Goal: Task Accomplishment & Management: Complete application form

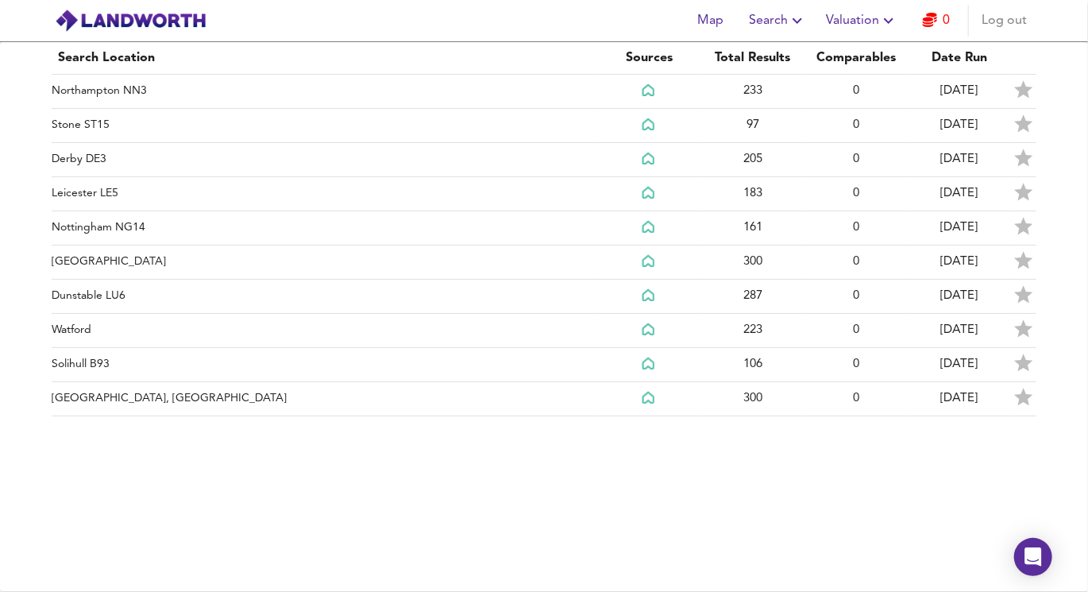
click at [199, 37] on div "Map Search Valuation 0 Log out" at bounding box center [544, 21] width 1017 height 40
click at [196, 26] on img at bounding box center [131, 21] width 152 height 24
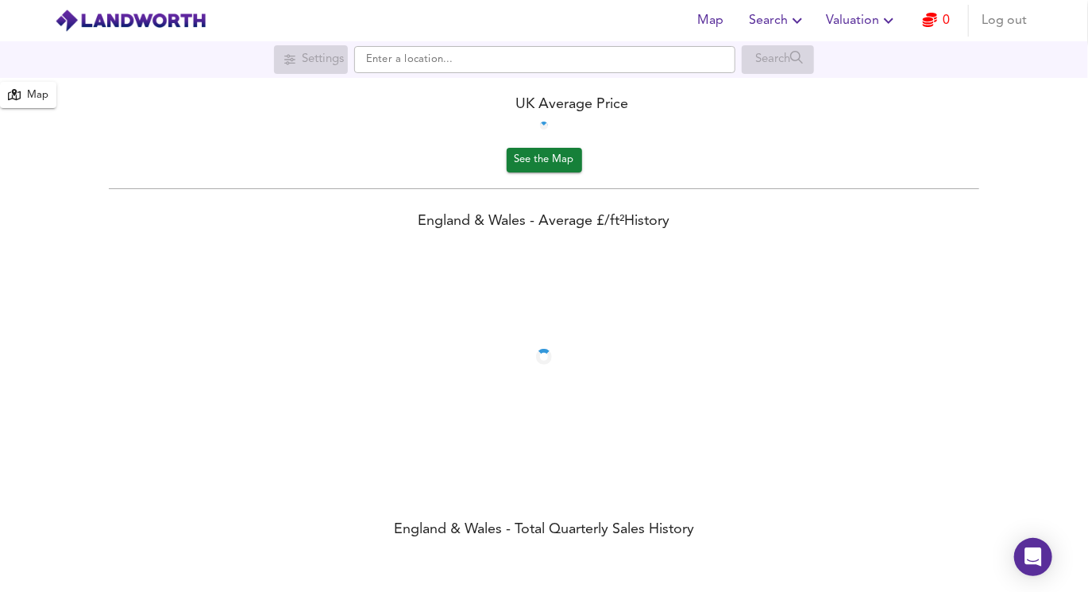
click at [858, 11] on span "Valuation" at bounding box center [862, 21] width 72 height 22
click at [858, 23] on span "Valuation" at bounding box center [862, 21] width 72 height 22
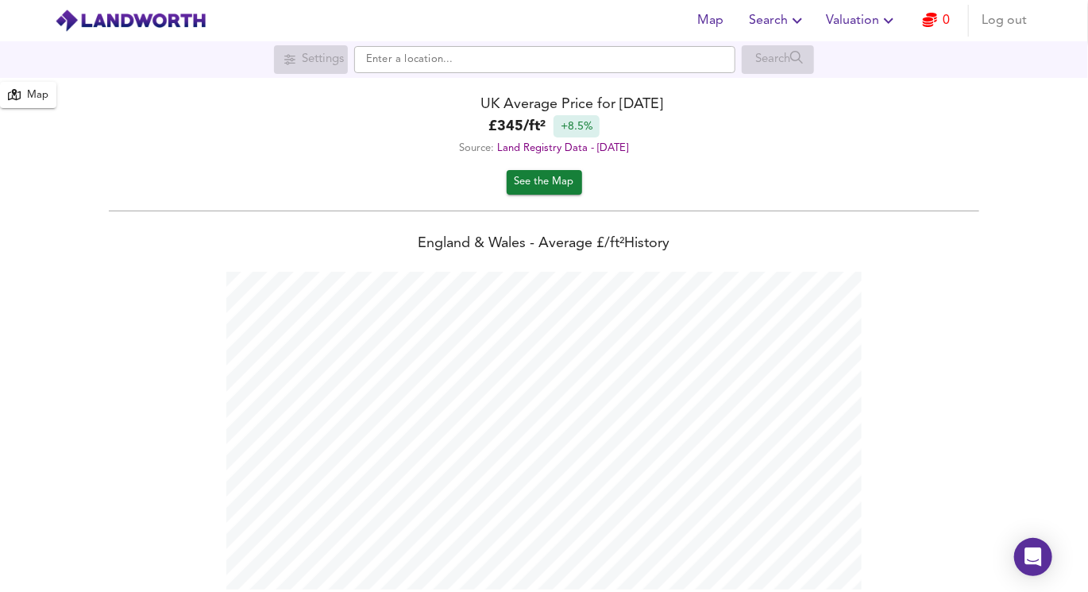
scroll to position [591, 1088]
click at [786, 22] on span "Search" at bounding box center [778, 21] width 58 height 22
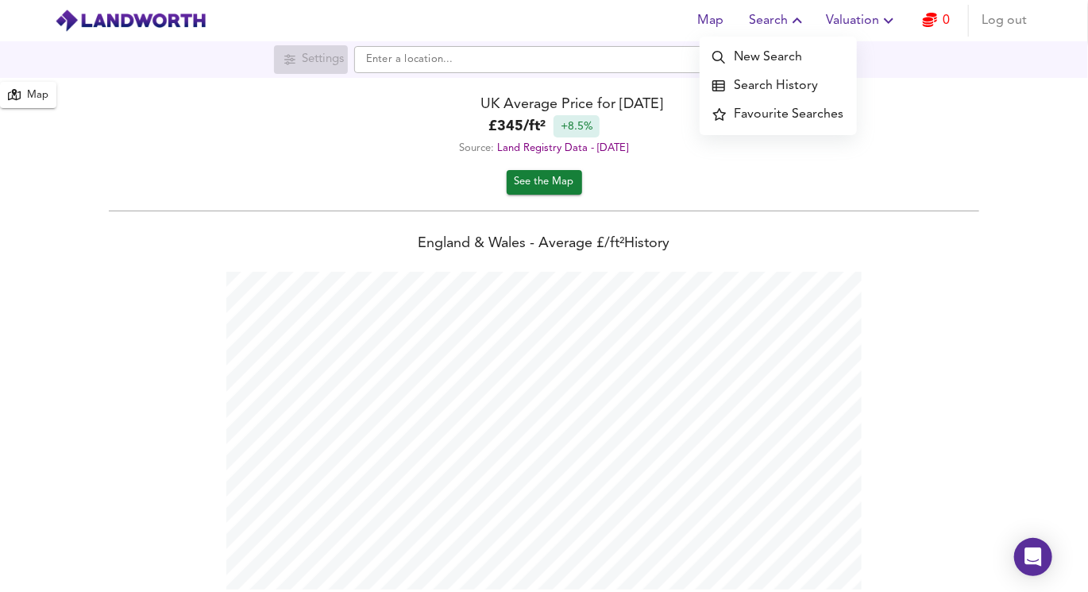
click at [785, 23] on span "Search" at bounding box center [778, 21] width 58 height 22
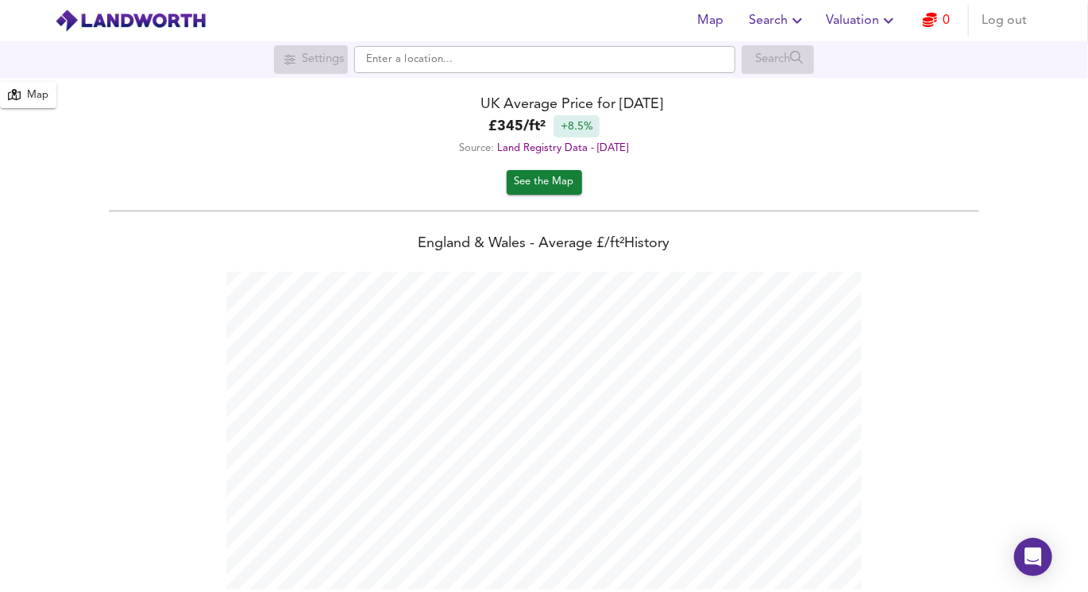
click at [951, 9] on button "0" at bounding box center [936, 21] width 51 height 32
click at [67, 27] on img at bounding box center [131, 21] width 152 height 24
click at [136, 27] on img at bounding box center [131, 21] width 152 height 24
click at [951, 22] on link "0" at bounding box center [937, 21] width 28 height 22
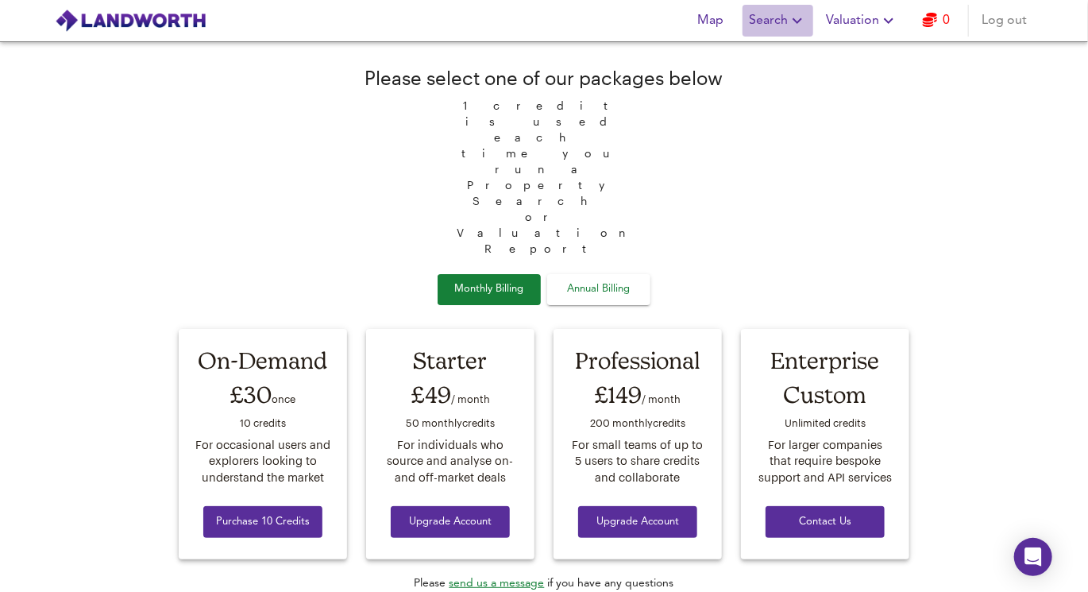
click at [773, 24] on span "Search" at bounding box center [778, 21] width 58 height 22
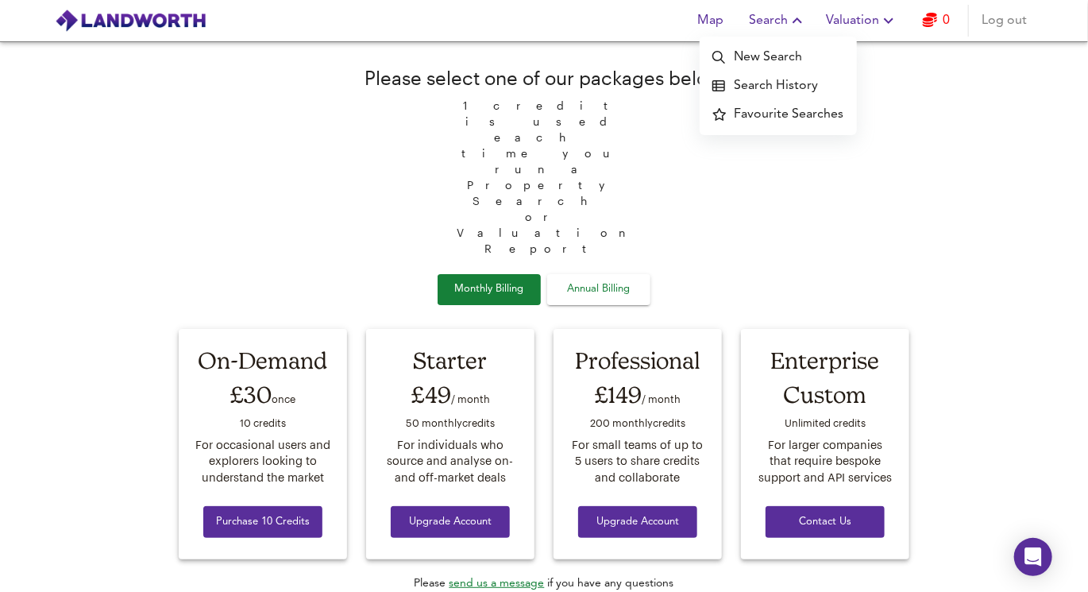
click at [769, 83] on li "Search History" at bounding box center [778, 85] width 157 height 29
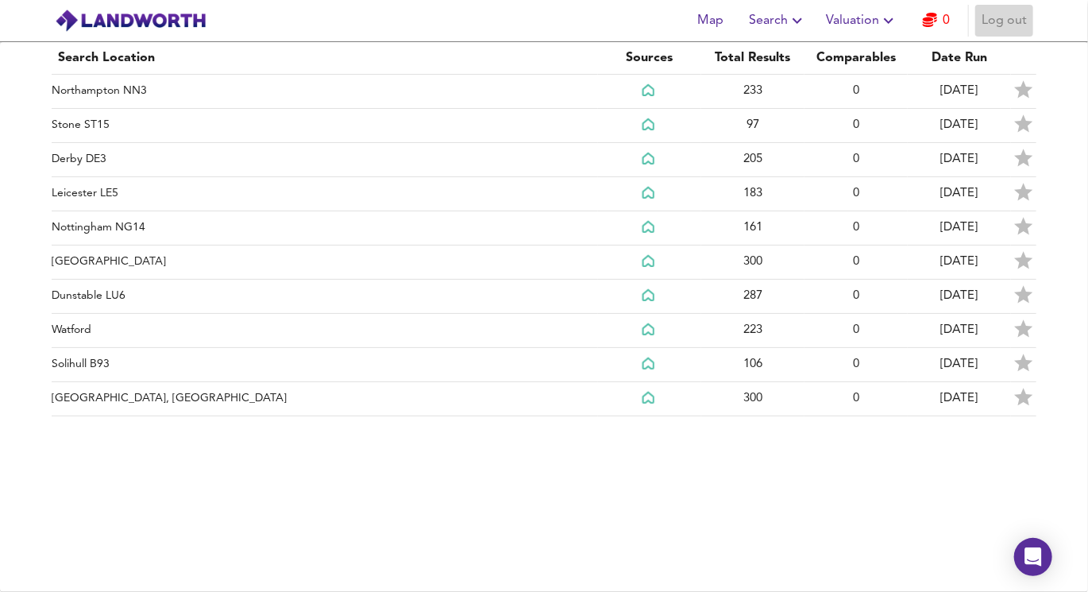
drag, startPoint x: 1000, startPoint y: 15, endPoint x: 977, endPoint y: 25, distance: 24.9
click at [977, 25] on button "Log out" at bounding box center [1004, 21] width 58 height 32
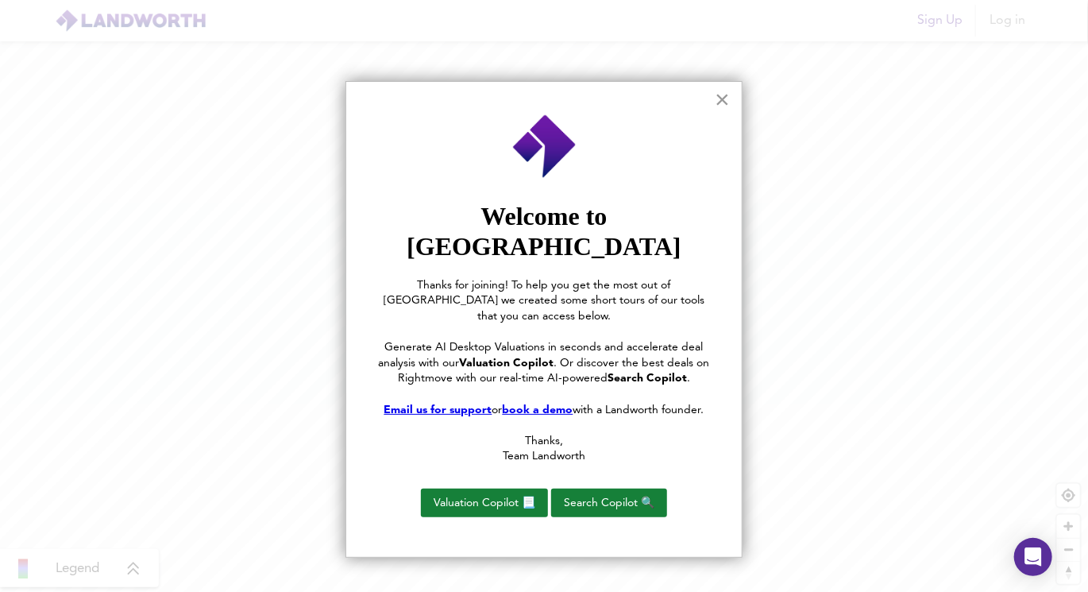
click at [724, 98] on button "×" at bounding box center [722, 99] width 15 height 25
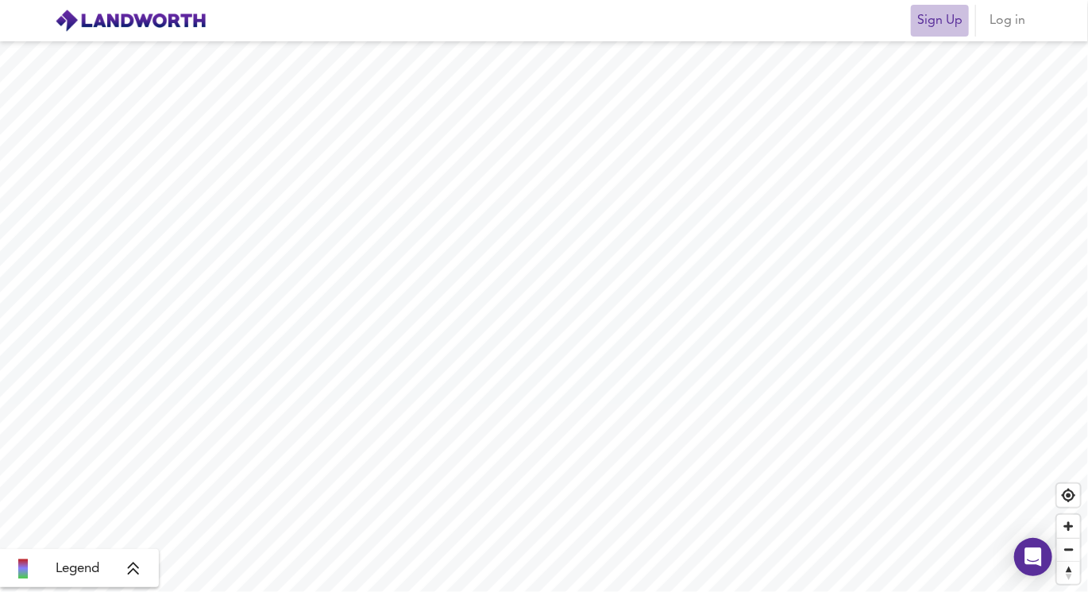
click at [939, 24] on span "Sign Up" at bounding box center [939, 21] width 45 height 22
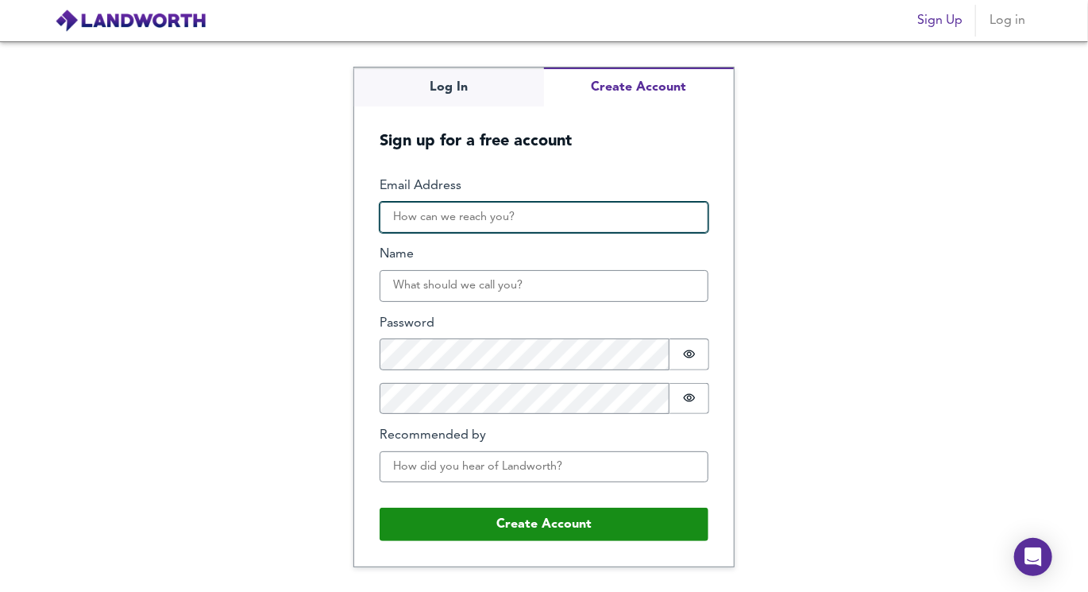
click at [471, 225] on input "Email Address" at bounding box center [544, 218] width 329 height 32
type input "hassan-ocloo@hotmail.co.uk"
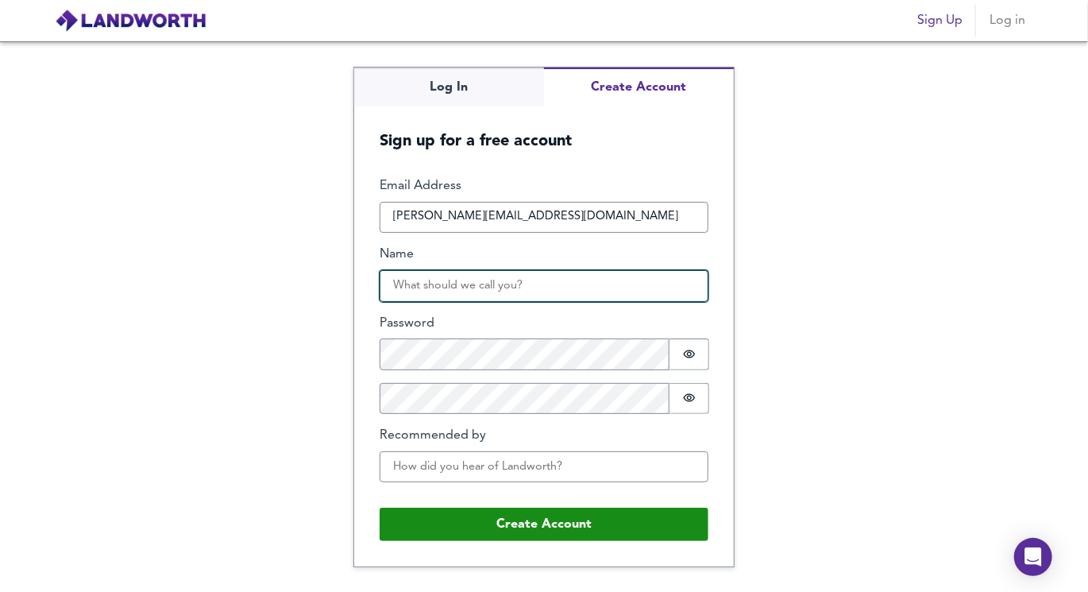
type input "hassan ocloo"
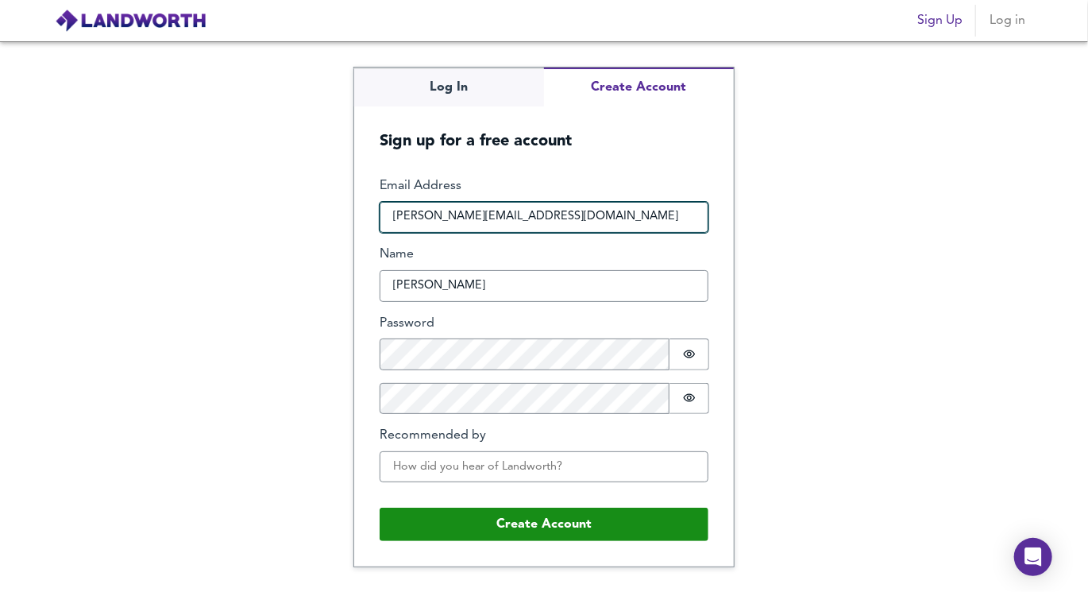
drag, startPoint x: 469, startPoint y: 214, endPoint x: 766, endPoint y: 240, distance: 298.2
click at [759, 240] on div "Log In Create Account Sign up for a free account Email Address hassan-ocloo@hot…" at bounding box center [544, 316] width 1088 height 550
type input "hassan-ocloo@outlook.com"
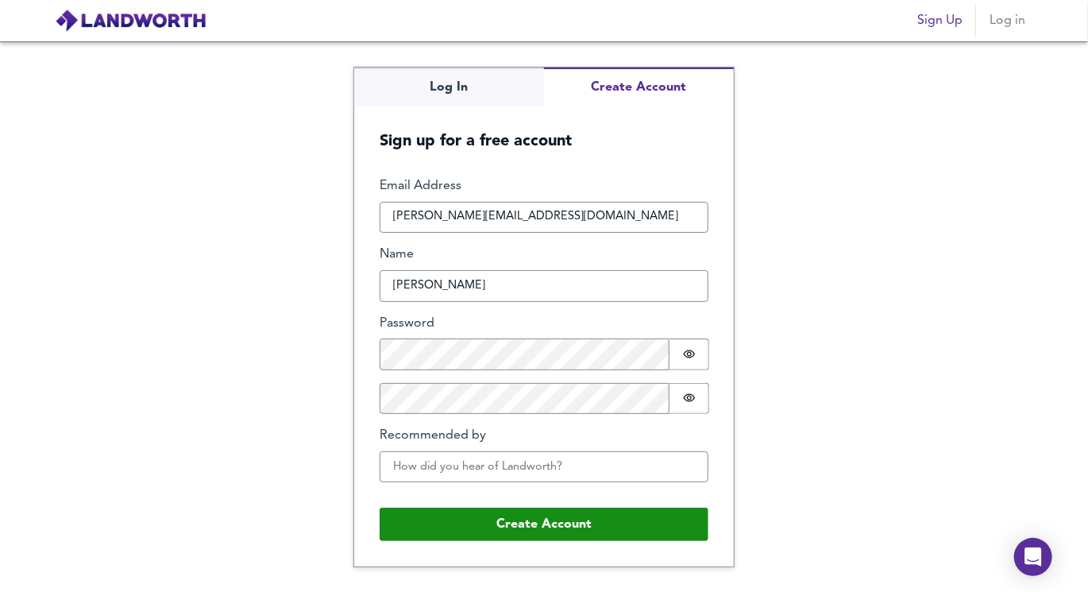
click at [314, 411] on div "Log In Create Account Sign up for a free account Email Address hassan-ocloo@out…" at bounding box center [544, 316] width 1088 height 550
click at [475, 468] on input "Recommended by" at bounding box center [544, 467] width 329 height 32
type input "youtube"
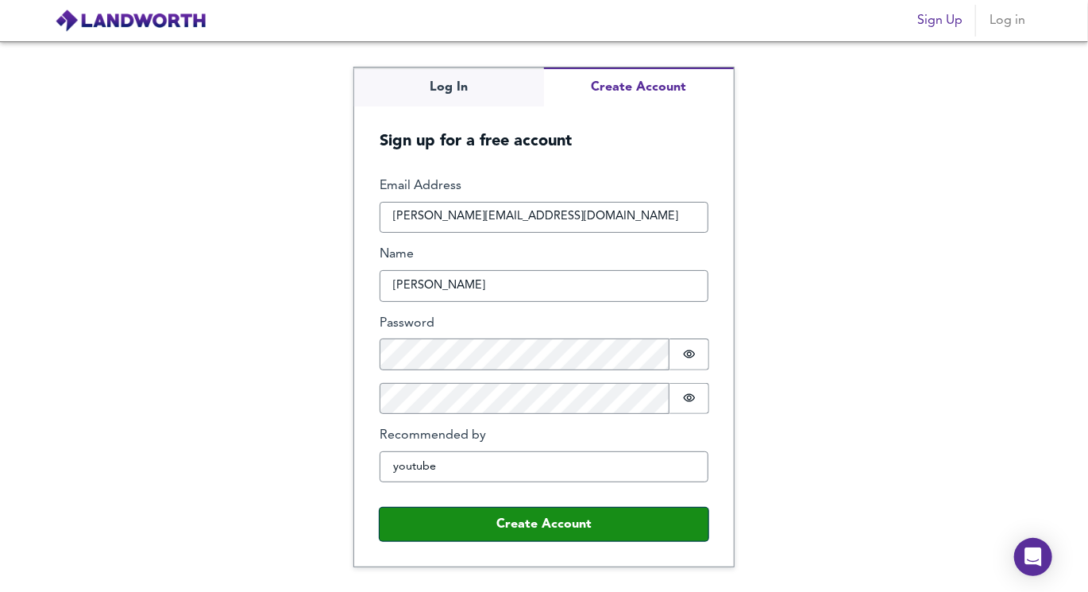
drag, startPoint x: 574, startPoint y: 511, endPoint x: 484, endPoint y: 270, distance: 257.6
click at [484, 270] on fieldset "Email Address hassan-ocloo@outlook.com Name hassan ocloo Password Password is h…" at bounding box center [544, 359] width 329 height 365
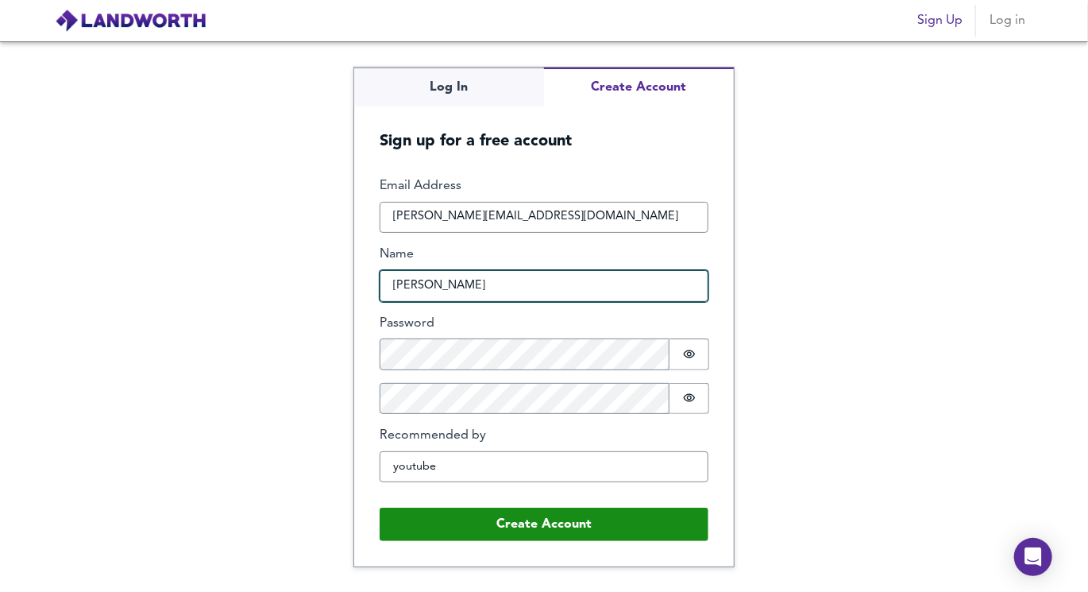
drag, startPoint x: 430, startPoint y: 286, endPoint x: 541, endPoint y: 279, distance: 110.6
click at [537, 279] on input "hassan ocloo" at bounding box center [544, 286] width 329 height 32
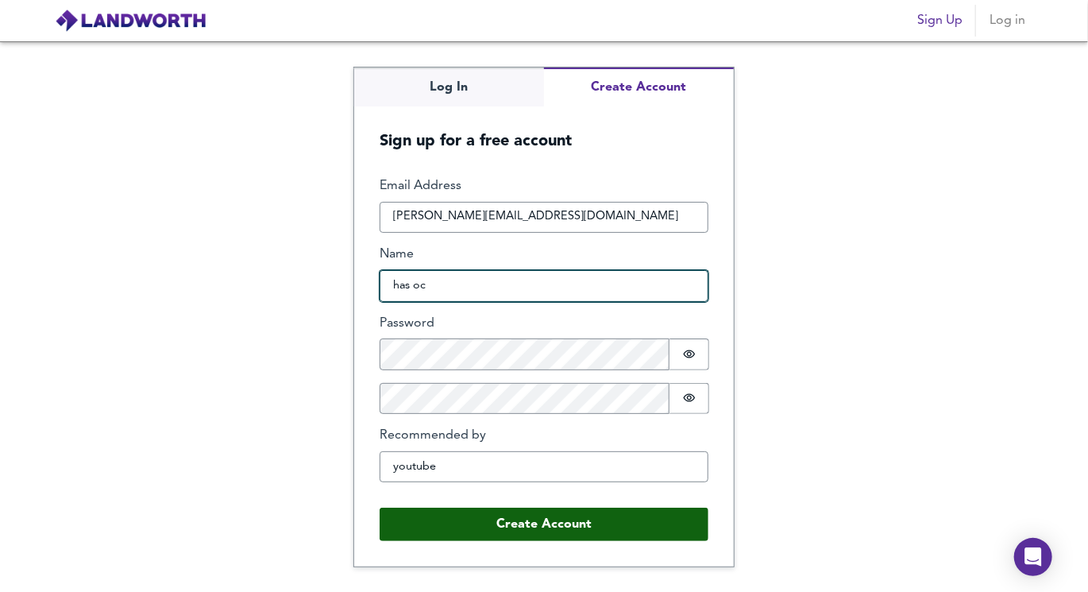
type input "has oc"
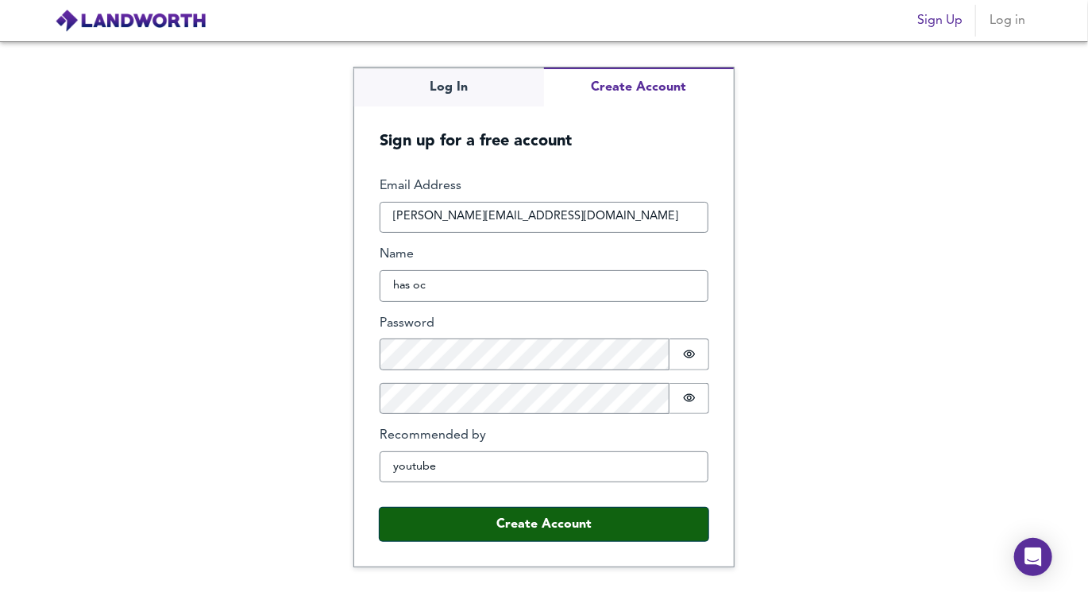
click at [529, 523] on button "Create Account" at bounding box center [544, 523] width 329 height 33
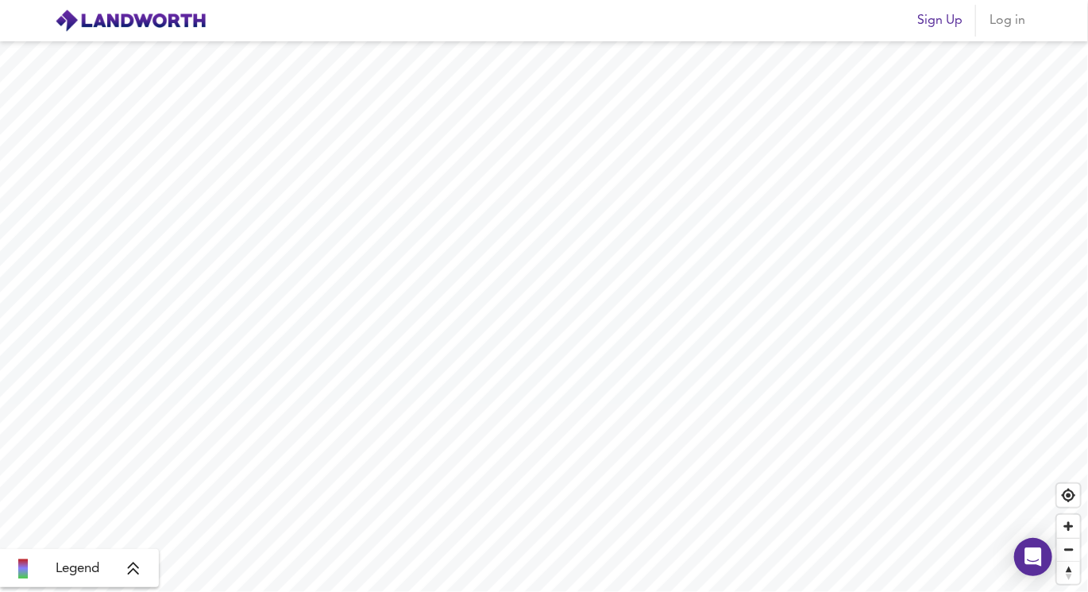
click at [962, 34] on button "Sign Up" at bounding box center [940, 21] width 58 height 32
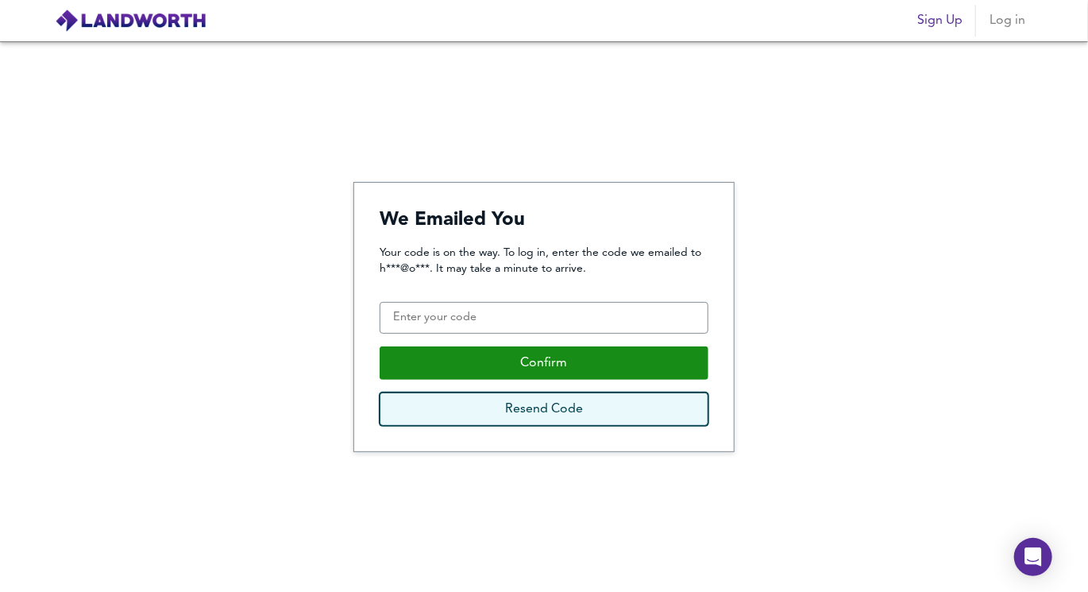
click at [613, 401] on button "Resend Code" at bounding box center [544, 408] width 329 height 33
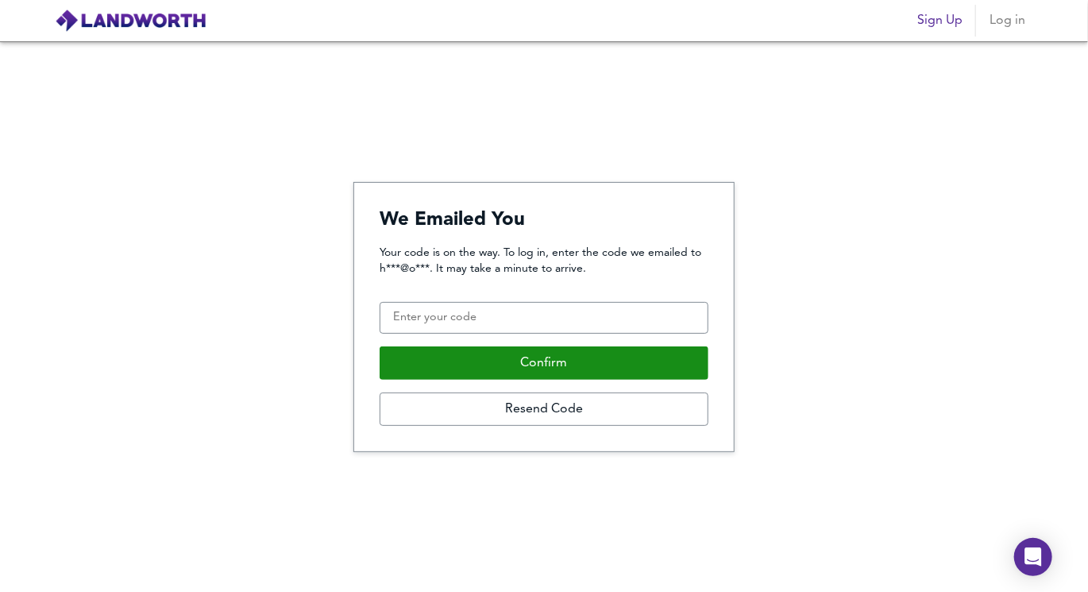
click at [114, 21] on img at bounding box center [131, 21] width 152 height 24
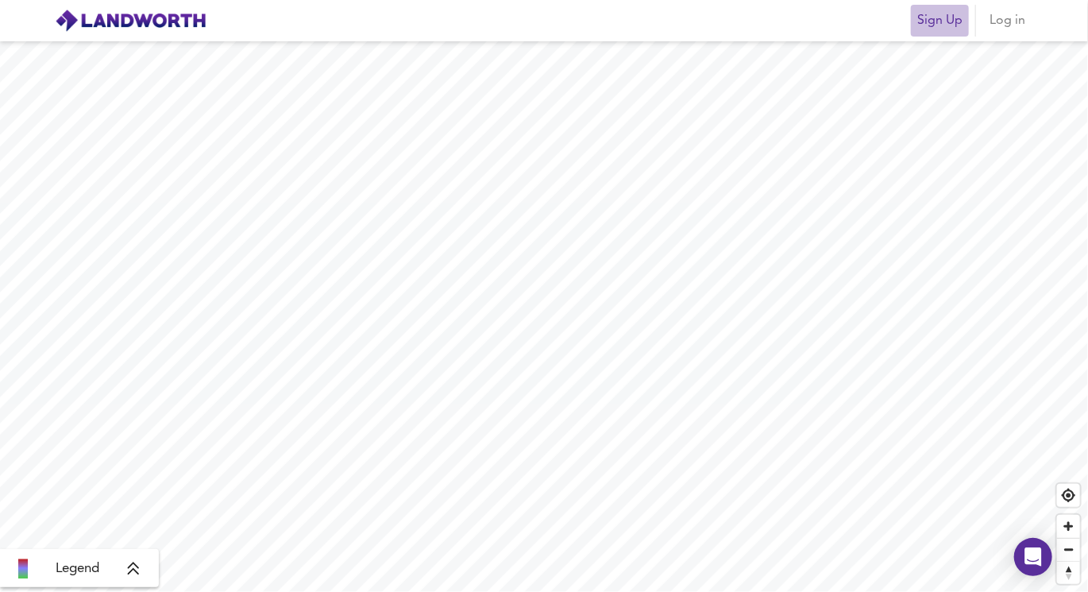
click at [935, 29] on span "Sign Up" at bounding box center [939, 21] width 45 height 22
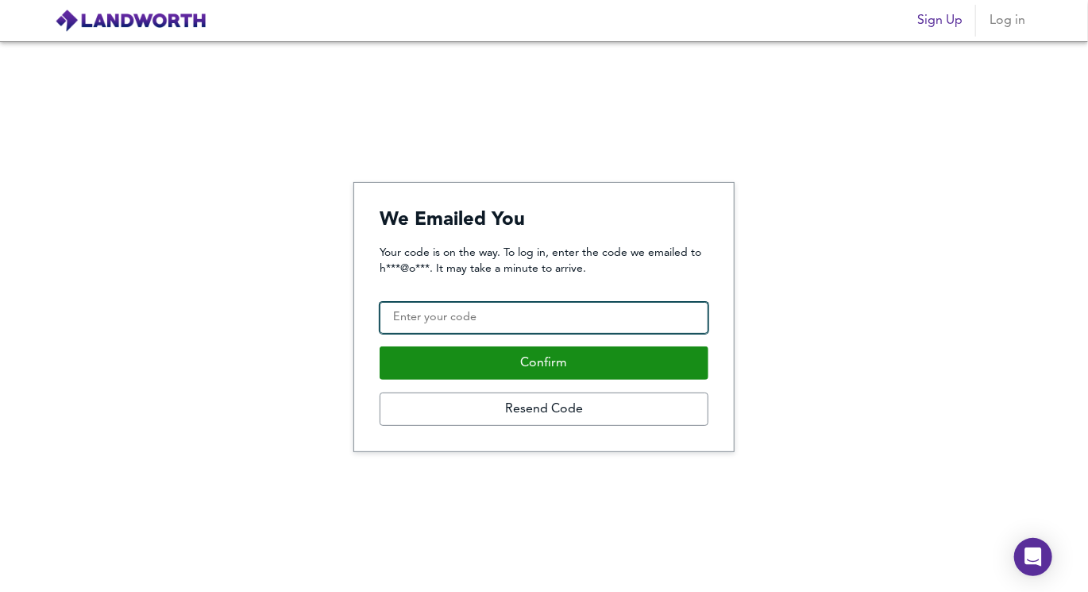
click at [452, 318] on input "Confirmation Code" at bounding box center [544, 318] width 329 height 32
click at [945, 25] on span "Sign Up" at bounding box center [939, 21] width 45 height 22
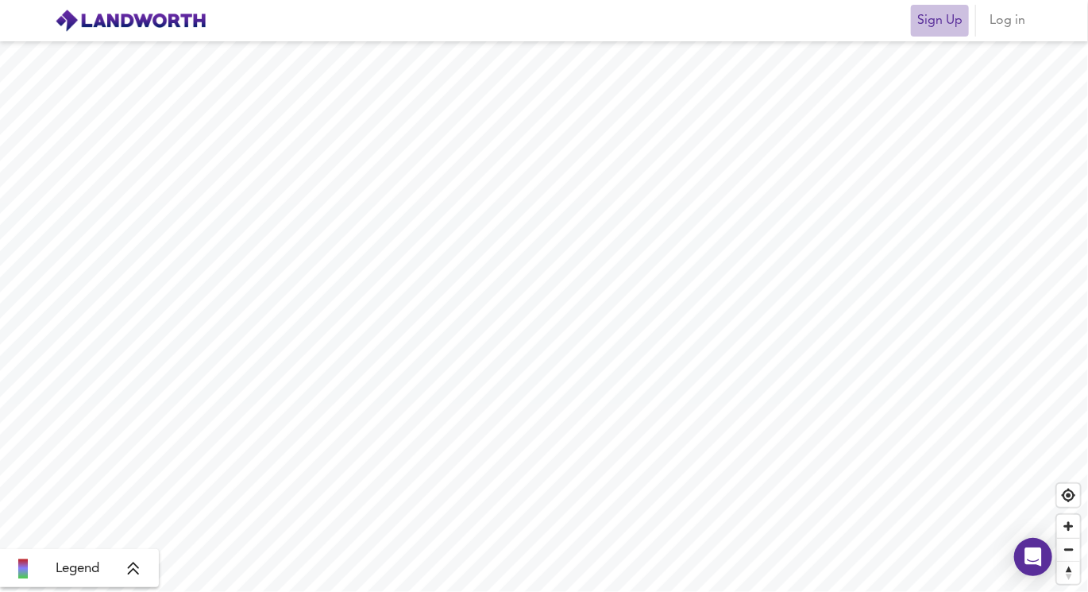
click at [915, 19] on button "Sign Up" at bounding box center [940, 21] width 58 height 32
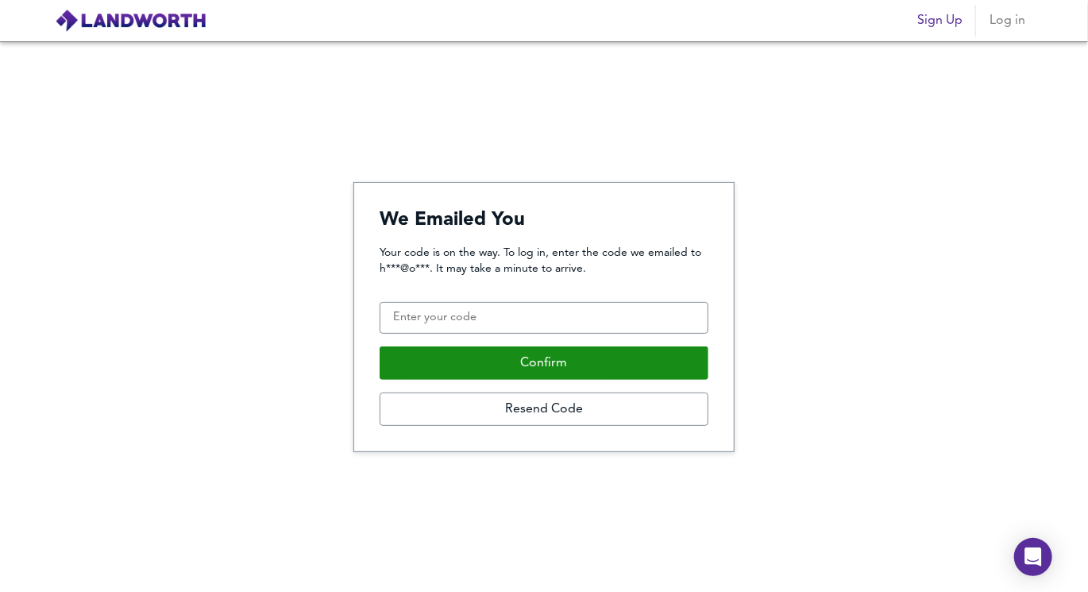
click at [443, 0] on header "Sign Up Log in" at bounding box center [544, 20] width 1088 height 41
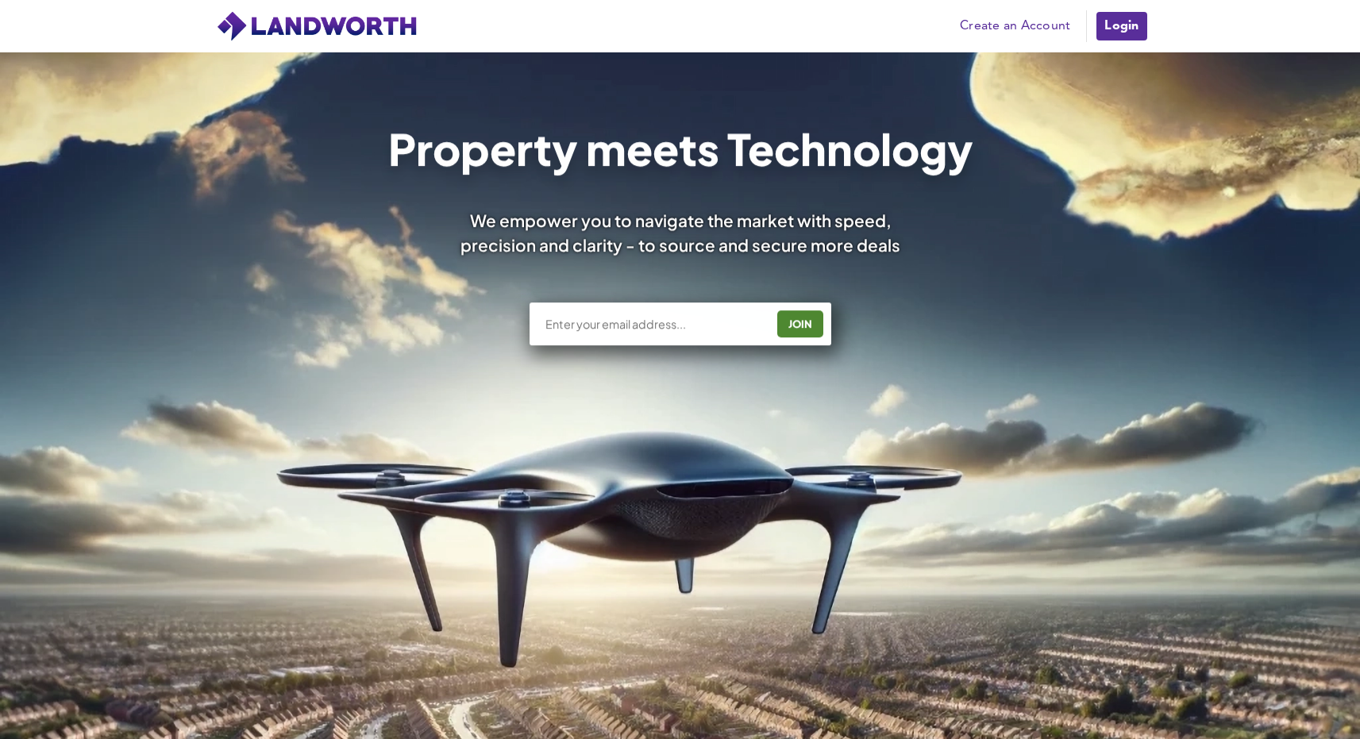
click at [1001, 20] on link "Create an Account" at bounding box center [1015, 26] width 126 height 24
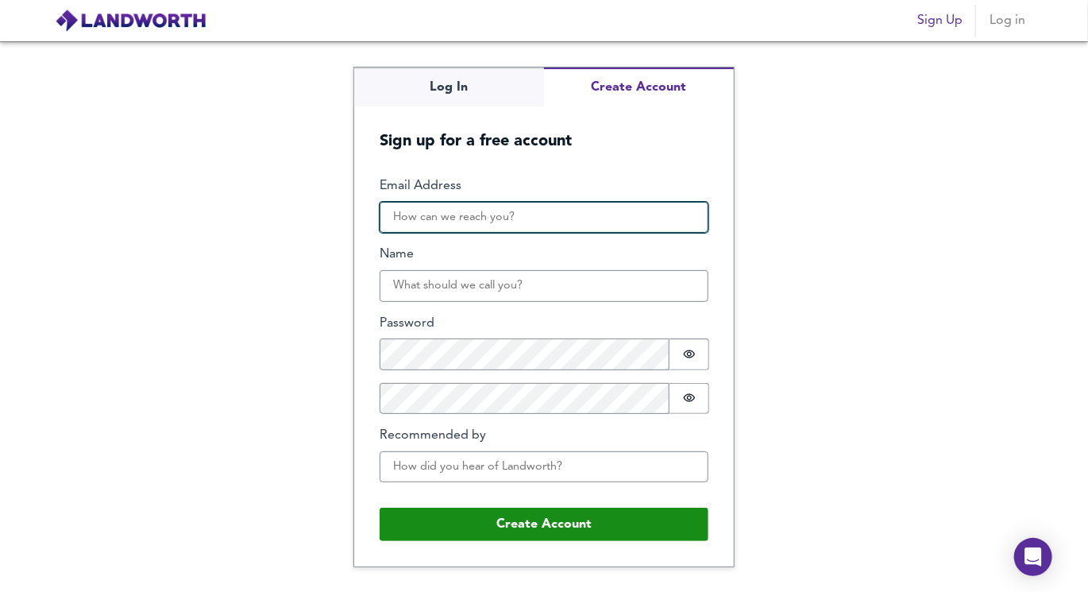
click at [438, 227] on input "Email Address" at bounding box center [544, 218] width 329 height 32
type input "hassanocloo@outlook.com"
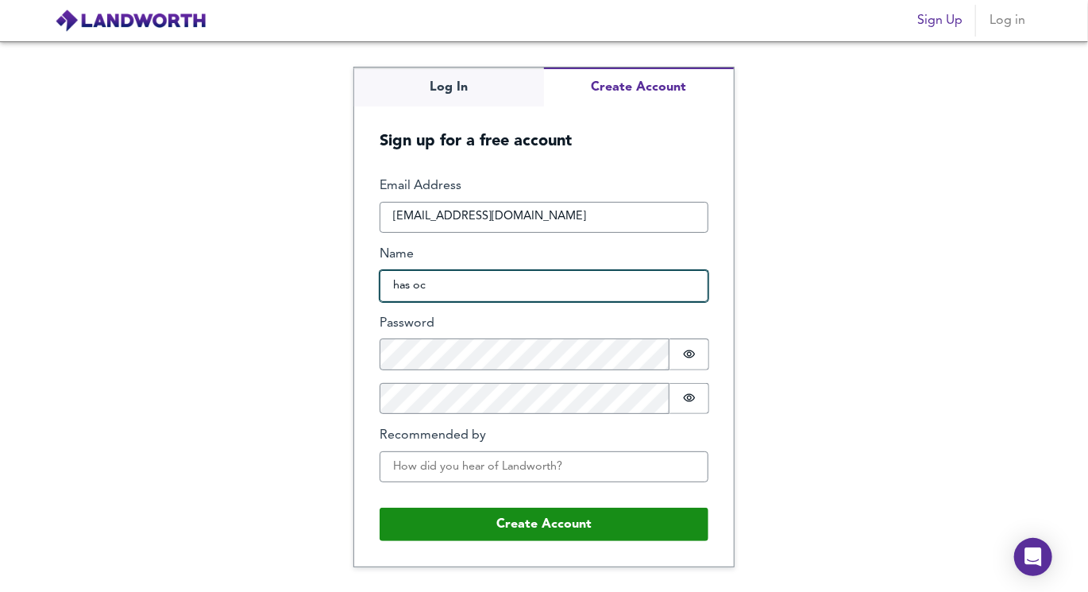
type input "has oc"
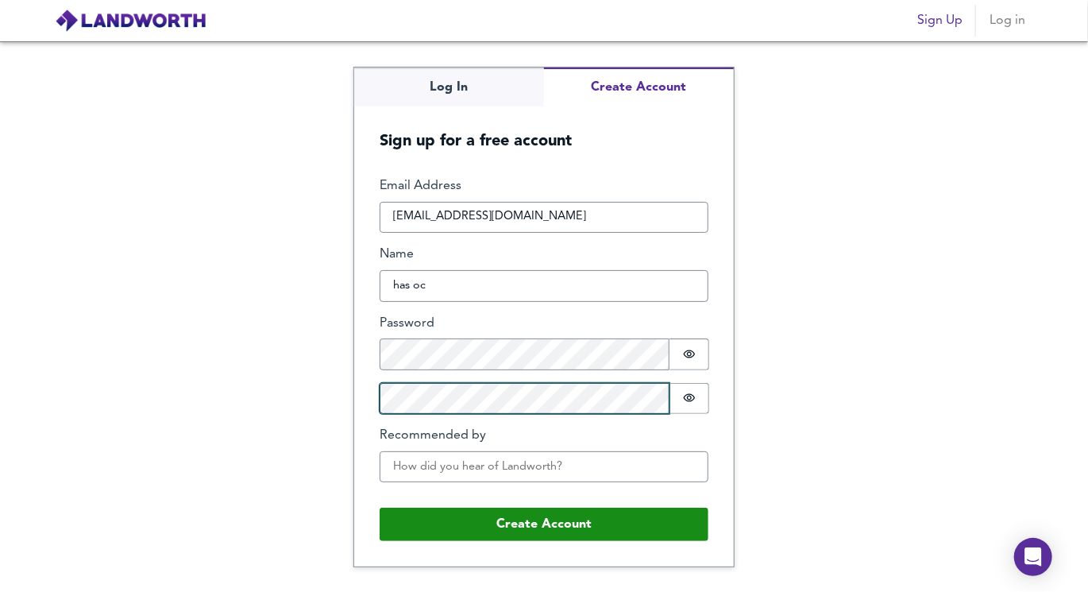
click at [488, 413] on div "Email Address hassanocloo@outlook.com Name has oc Password Password is hidden C…" at bounding box center [544, 336] width 329 height 318
click at [693, 403] on icon "Show password" at bounding box center [689, 398] width 13 height 13
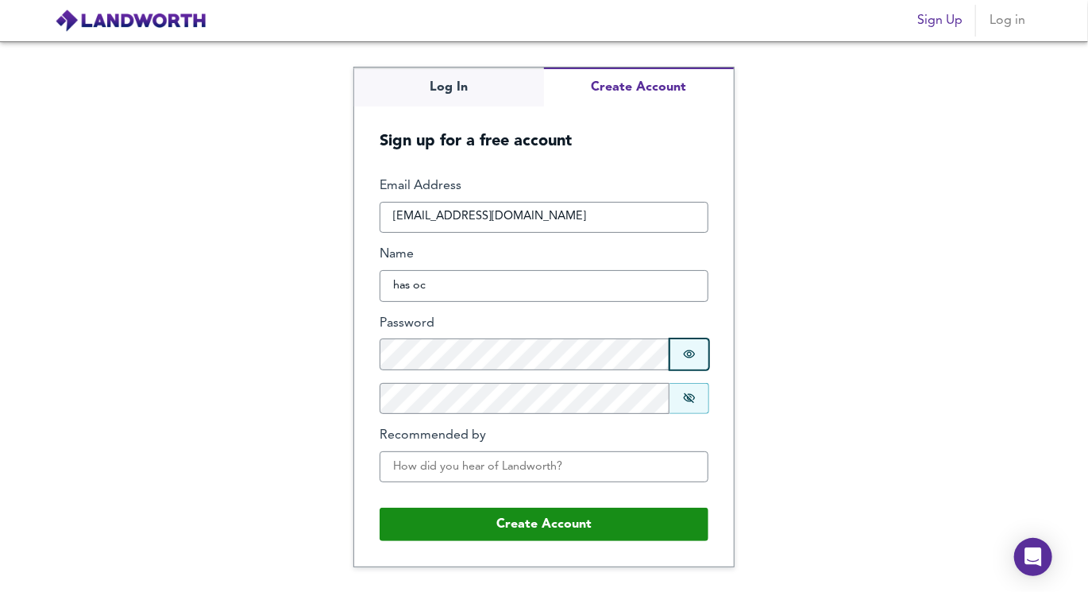
click at [693, 348] on icon "Show password" at bounding box center [689, 354] width 13 height 13
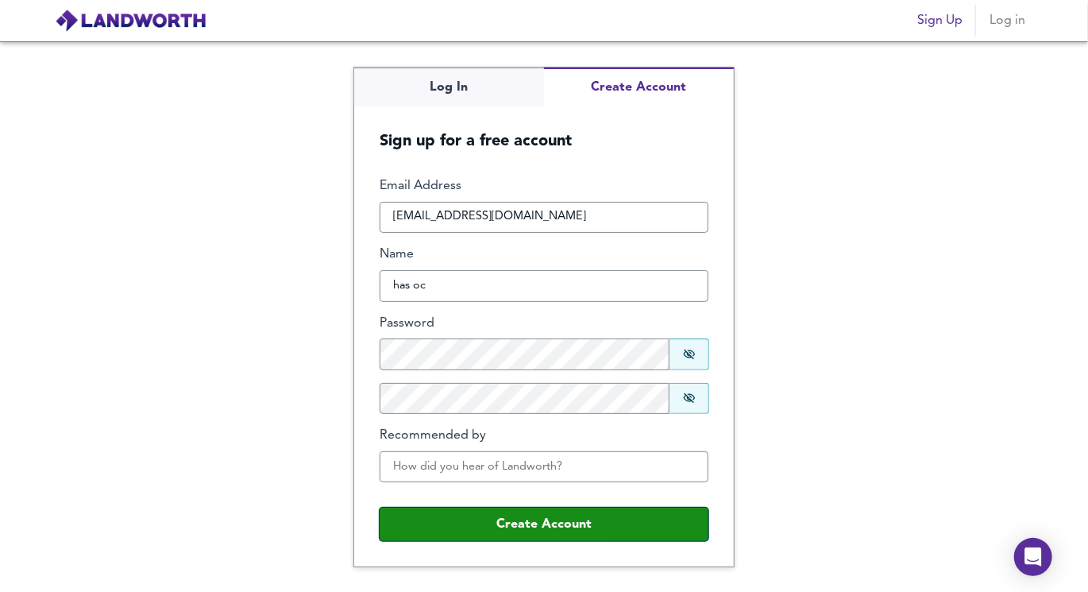
drag, startPoint x: 581, startPoint y: 509, endPoint x: 569, endPoint y: 487, distance: 25.2
click at [569, 487] on fieldset "Email Address hassanocloo@outlook.com Name has oc Password Password is shown Co…" at bounding box center [544, 359] width 329 height 365
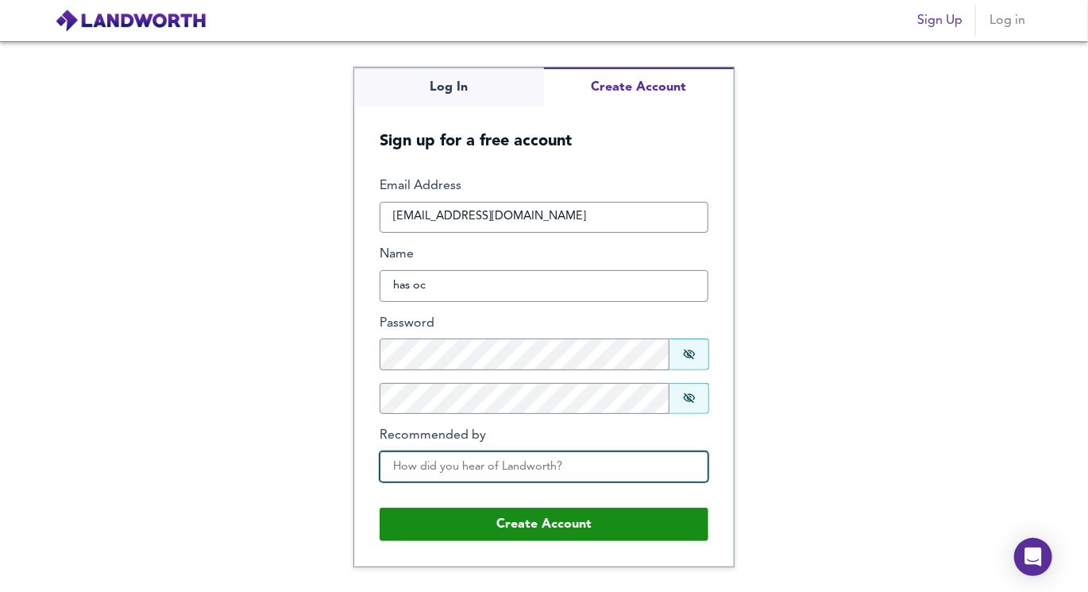
click at [561, 469] on input "Recommended by" at bounding box center [544, 467] width 329 height 32
type input "youtube"
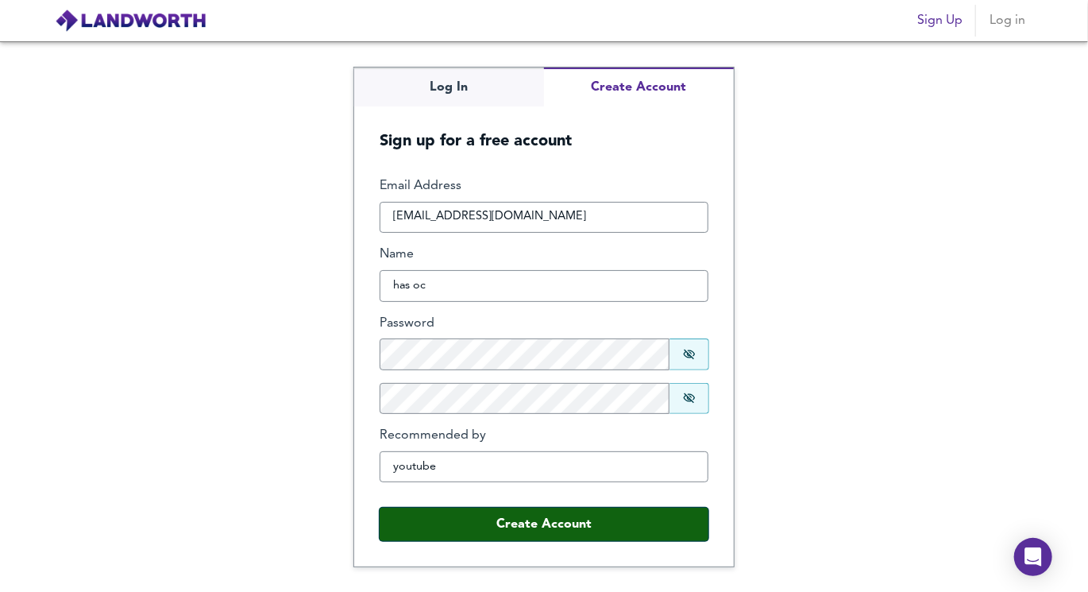
click at [547, 521] on button "Create Account" at bounding box center [544, 523] width 329 height 33
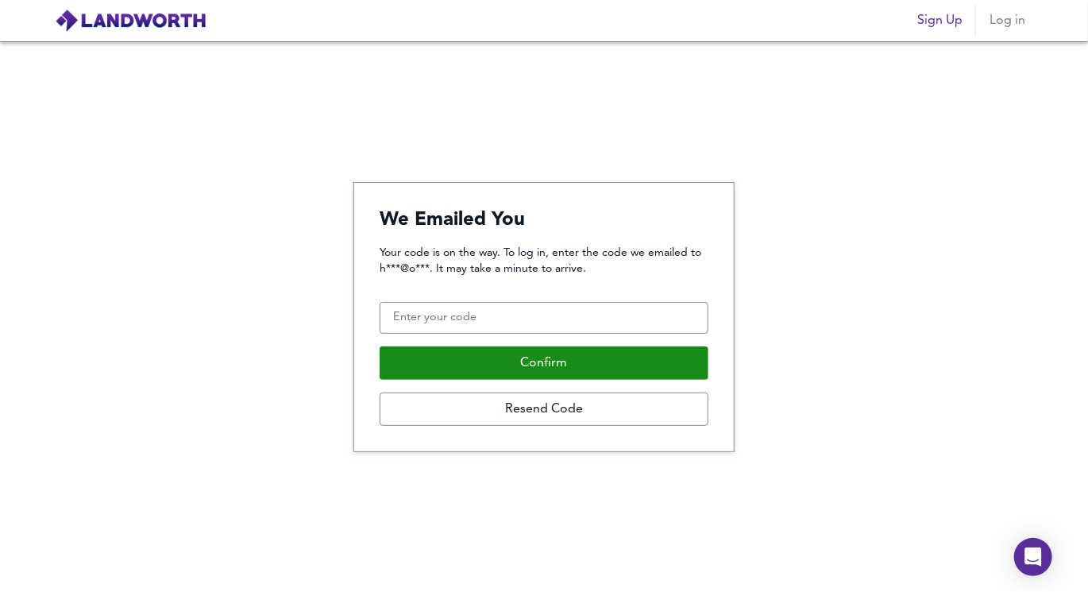
click at [939, 14] on span "Sign Up" at bounding box center [939, 21] width 45 height 22
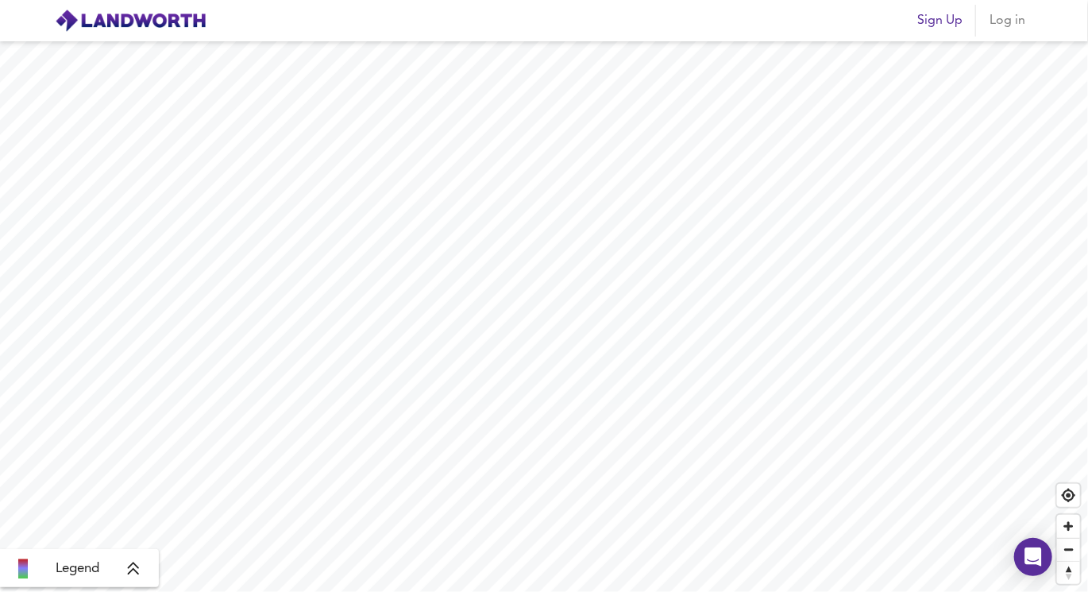
click at [935, 20] on span "Sign Up" at bounding box center [939, 21] width 45 height 22
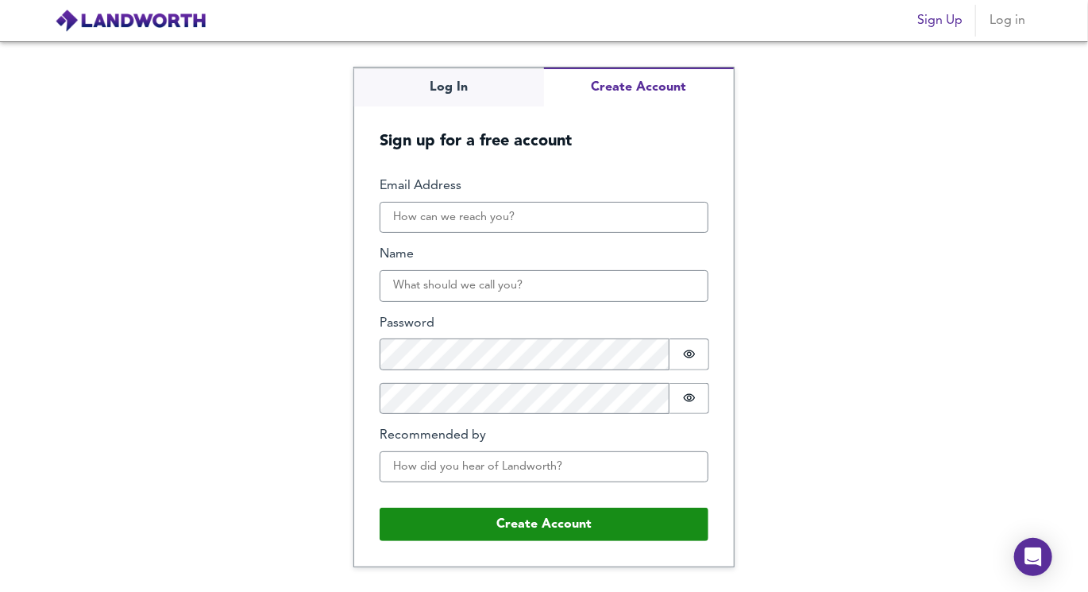
click at [507, 200] on div "Email Address" at bounding box center [544, 205] width 329 height 56
click at [501, 217] on input "Email Address" at bounding box center [544, 218] width 329 height 32
type input "[PERSON_NAME][EMAIL_ADDRESS][DOMAIN_NAME]"
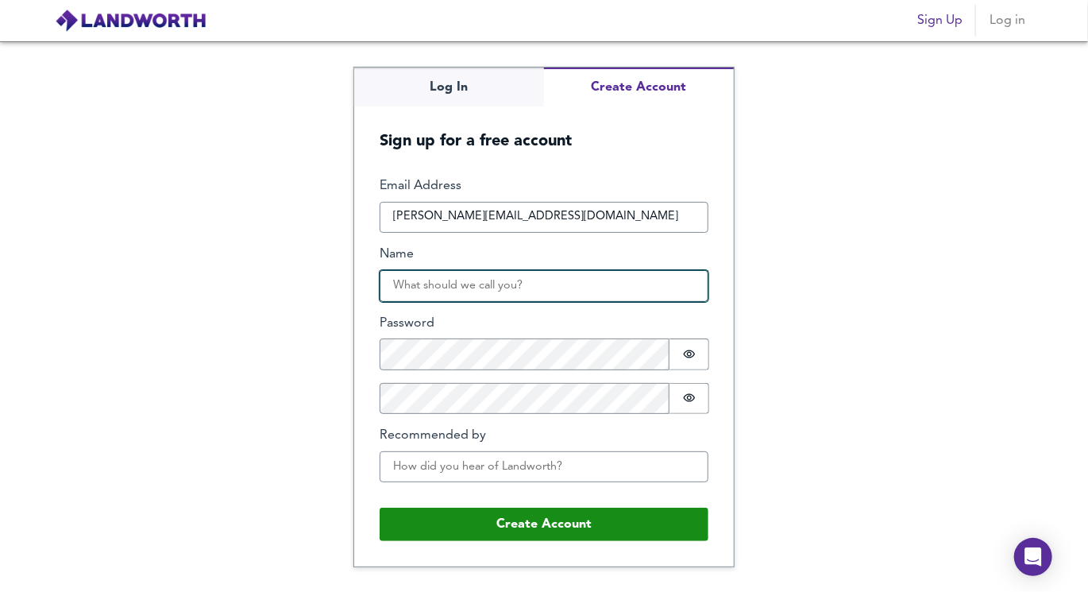
type input "[PERSON_NAME]"
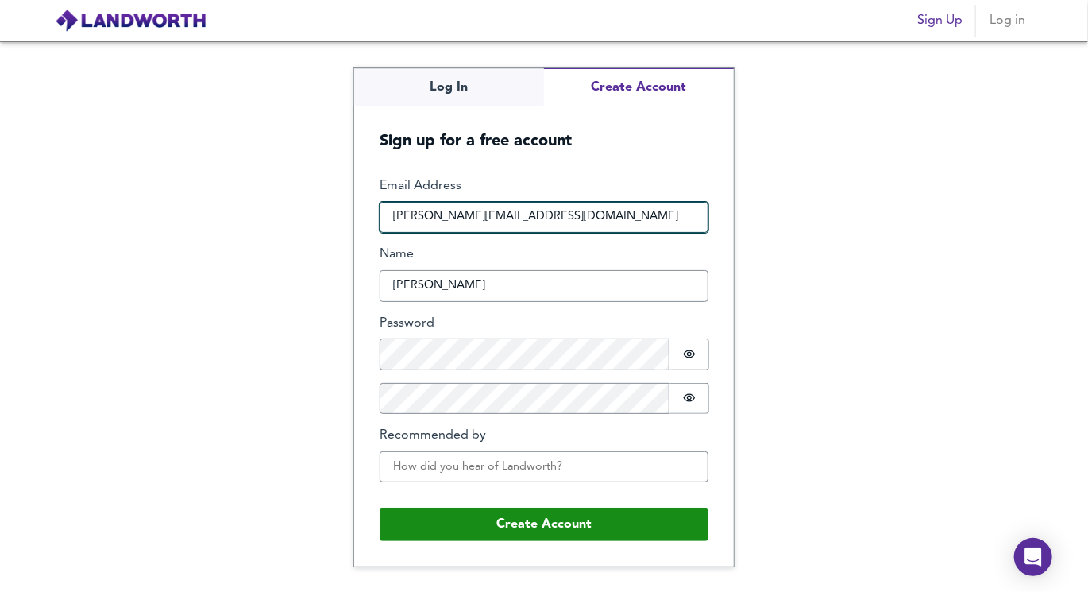
click at [426, 220] on input "[PERSON_NAME][EMAIL_ADDRESS][DOMAIN_NAME]" at bounding box center [544, 218] width 329 height 32
click at [452, 208] on input "hassaocloo@hotmail.co.uk" at bounding box center [544, 218] width 329 height 32
click at [452, 210] on input "hassaocloo@hotmail.co.uk" at bounding box center [544, 218] width 329 height 32
click at [488, 216] on input "hassaocloo93@hotmail.co.uk" at bounding box center [544, 218] width 329 height 32
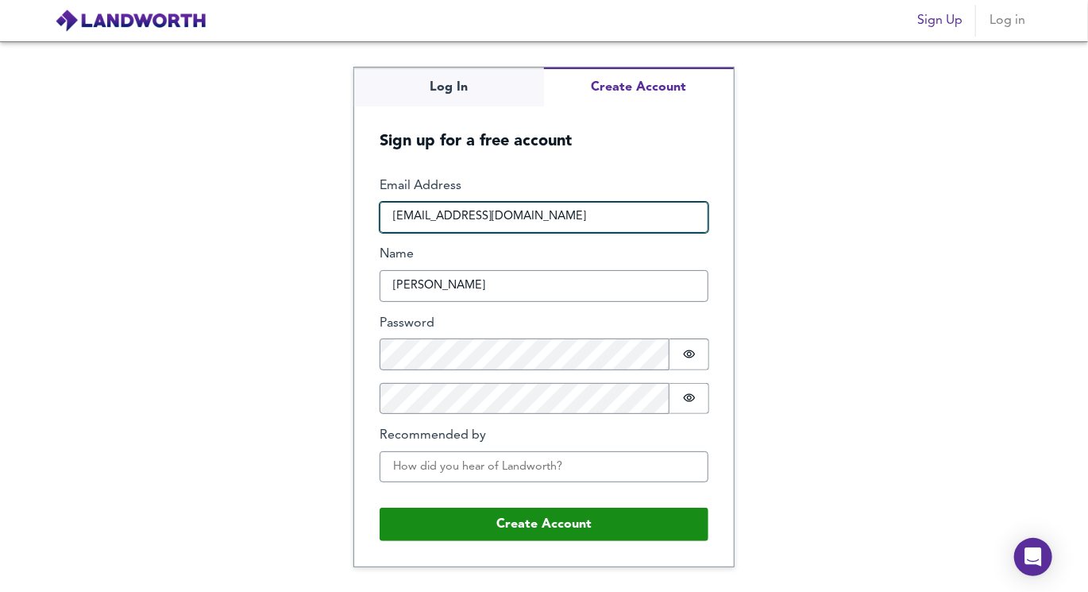
drag, startPoint x: 587, startPoint y: 216, endPoint x: 474, endPoint y: 218, distance: 112.8
click at [474, 218] on input "hassaocloo93@hotmail.co.uk" at bounding box center [544, 218] width 329 height 32
type input "hassaocloo93@outlook.com"
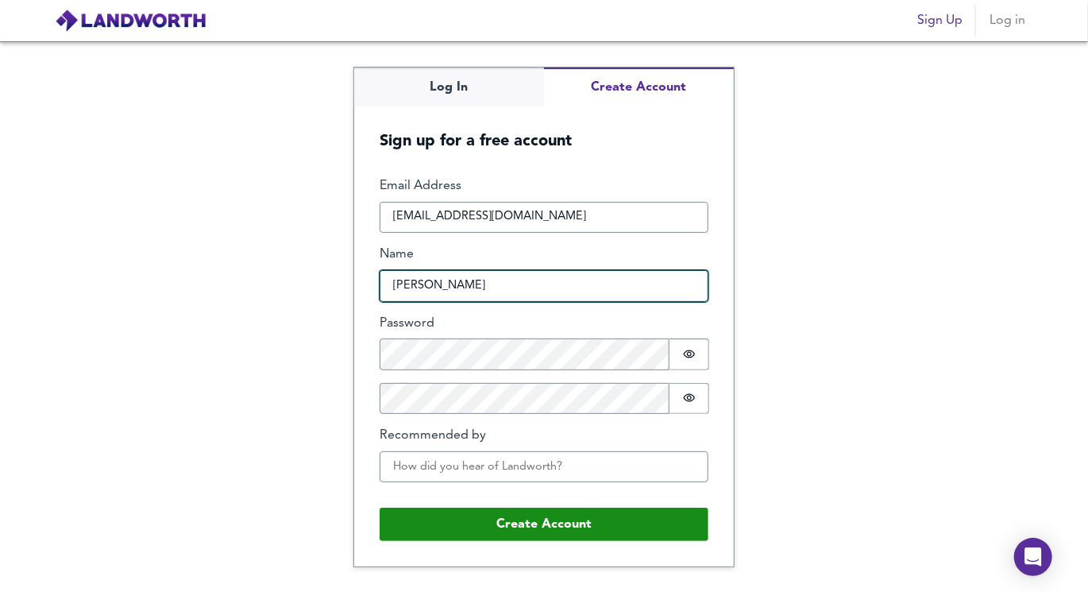
click at [435, 283] on input "[PERSON_NAME]" at bounding box center [544, 286] width 329 height 32
click at [444, 283] on input "[PERSON_NAME]" at bounding box center [544, 286] width 329 height 32
type input "has oc"
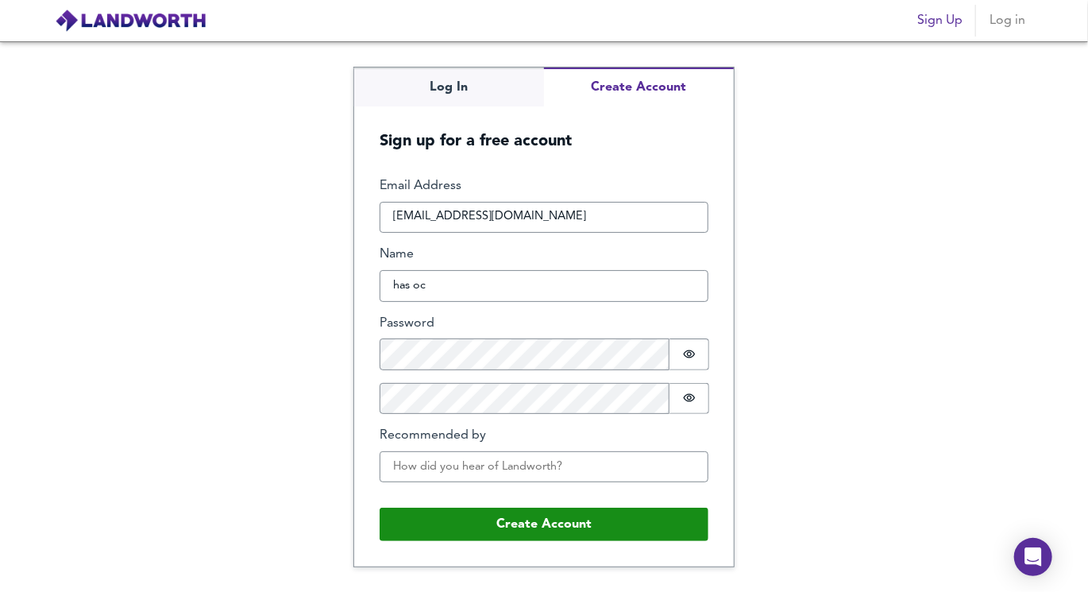
click at [469, 373] on div "Email Address hassaocloo93@outlook.com Name has oc Password Password is hidden …" at bounding box center [544, 336] width 329 height 318
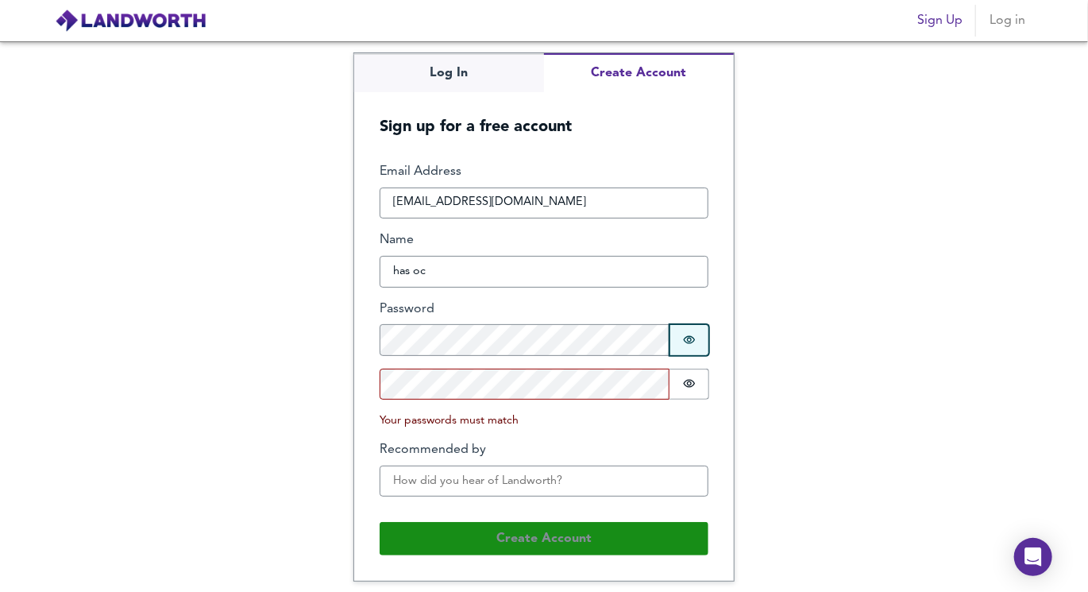
click at [693, 342] on icon "Show password" at bounding box center [689, 340] width 13 height 13
click at [693, 381] on icon "Show password" at bounding box center [689, 384] width 12 height 8
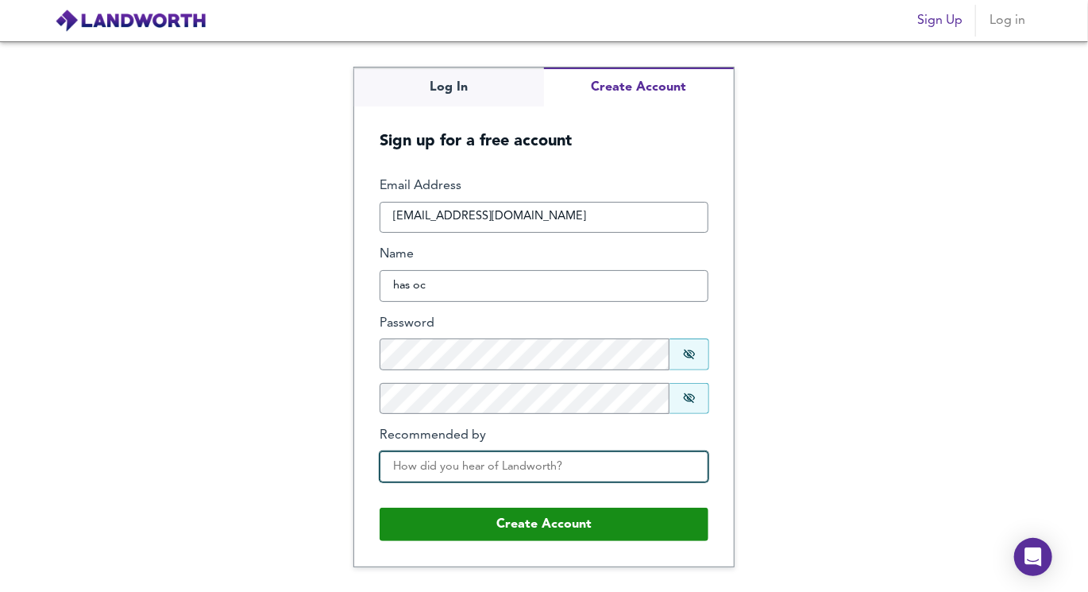
click at [486, 463] on input "Recommended by" at bounding box center [544, 467] width 329 height 32
type input "youtube"
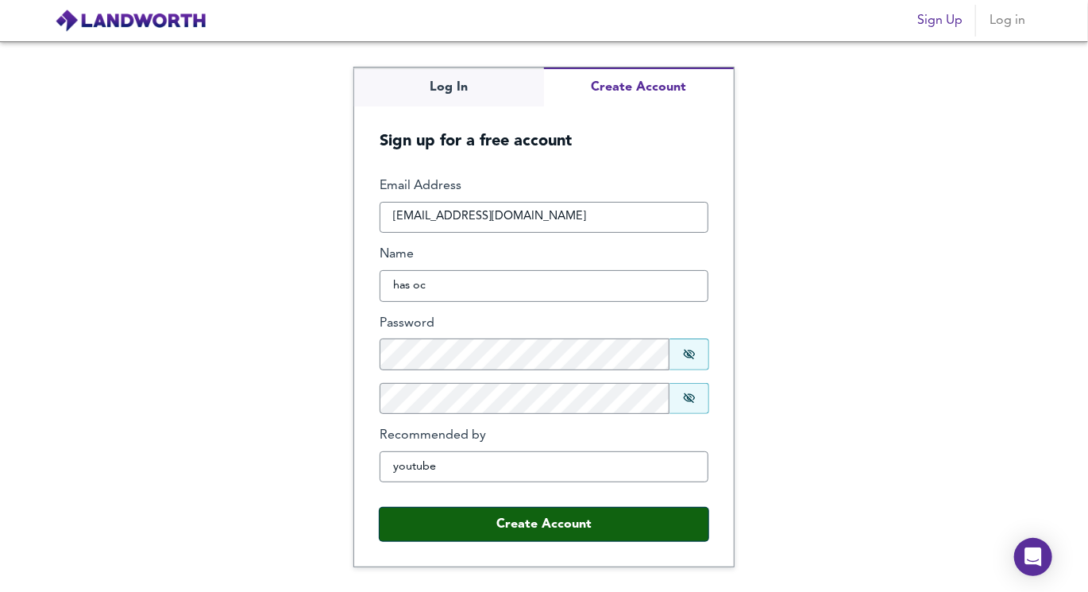
click at [484, 524] on button "Create Account" at bounding box center [544, 523] width 329 height 33
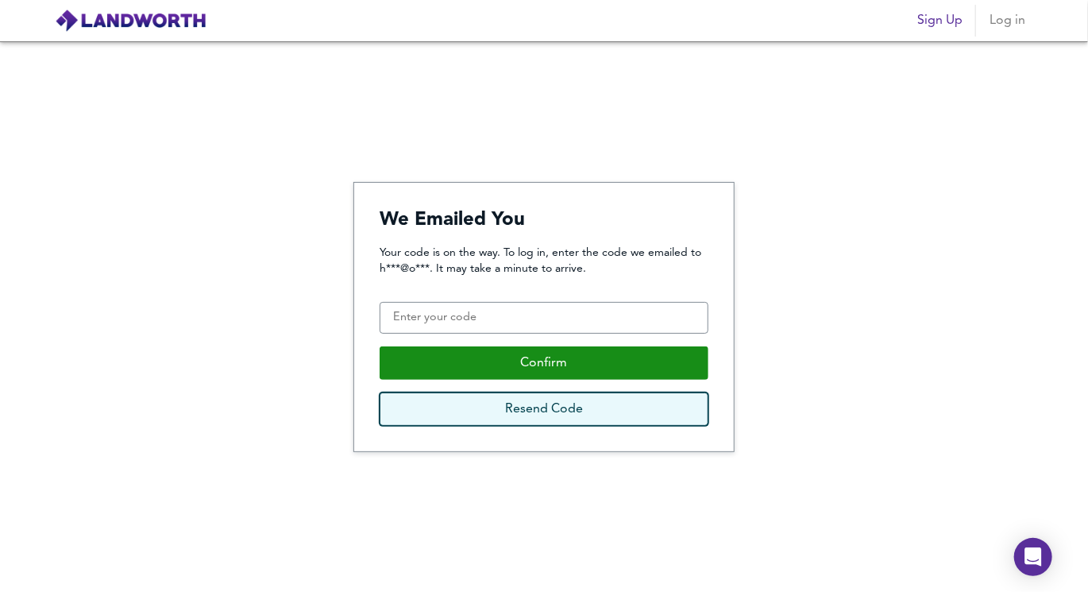
click at [543, 402] on button "Resend Code" at bounding box center [544, 408] width 329 height 33
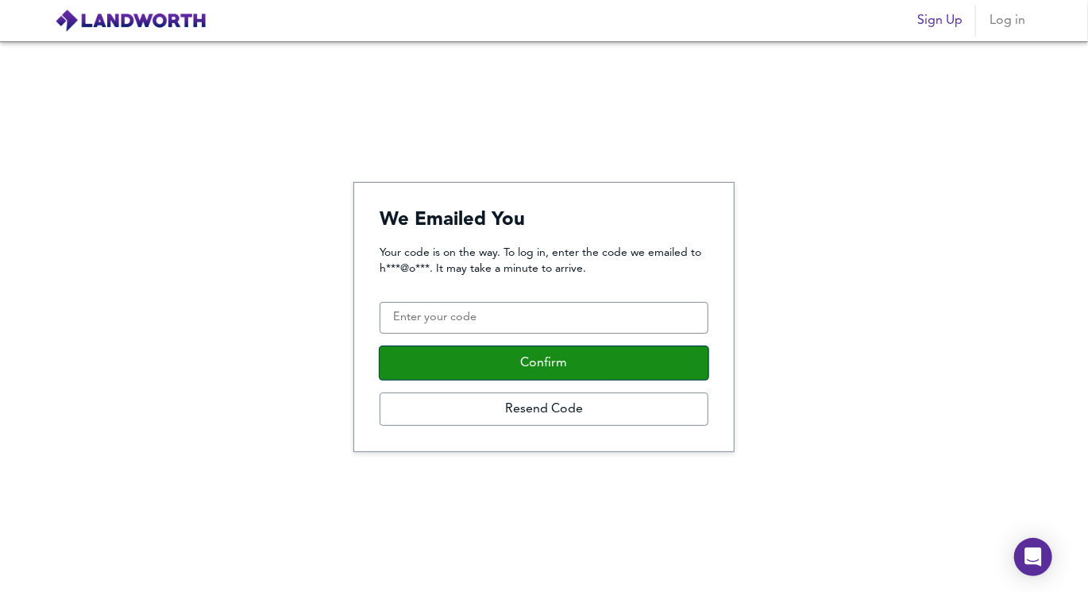
drag, startPoint x: 500, startPoint y: 367, endPoint x: 186, endPoint y: 79, distance: 426.0
click at [186, 79] on div "We Emailed You Your code is on the way. To log in, enter the code we emailed to…" at bounding box center [544, 316] width 1088 height 550
click at [103, 26] on img at bounding box center [131, 21] width 152 height 24
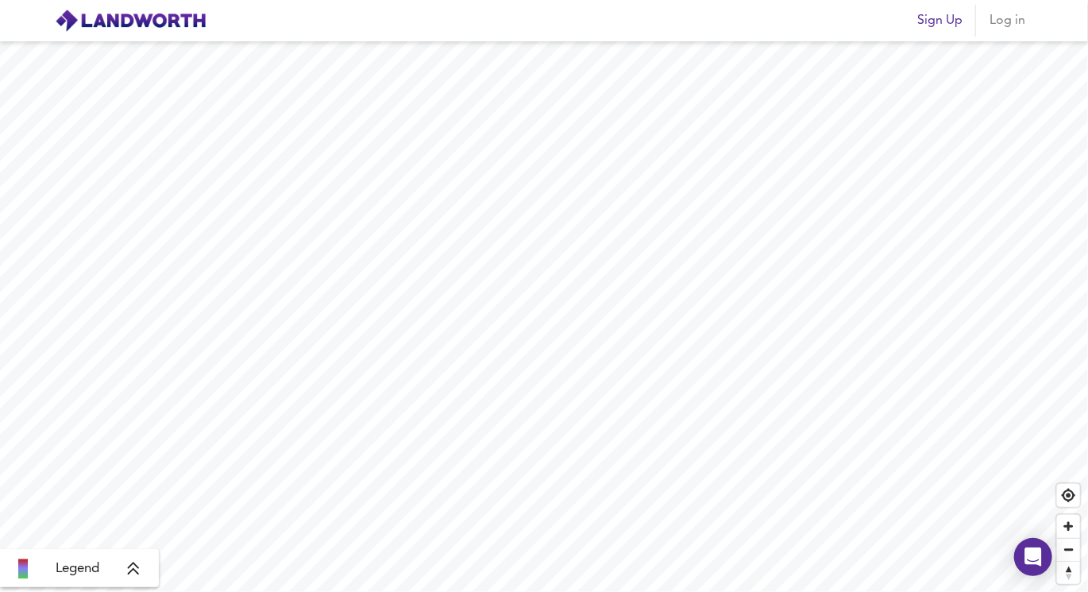
click at [928, 15] on span "Sign Up" at bounding box center [939, 21] width 45 height 22
click at [939, 18] on span "Sign Up" at bounding box center [939, 21] width 45 height 22
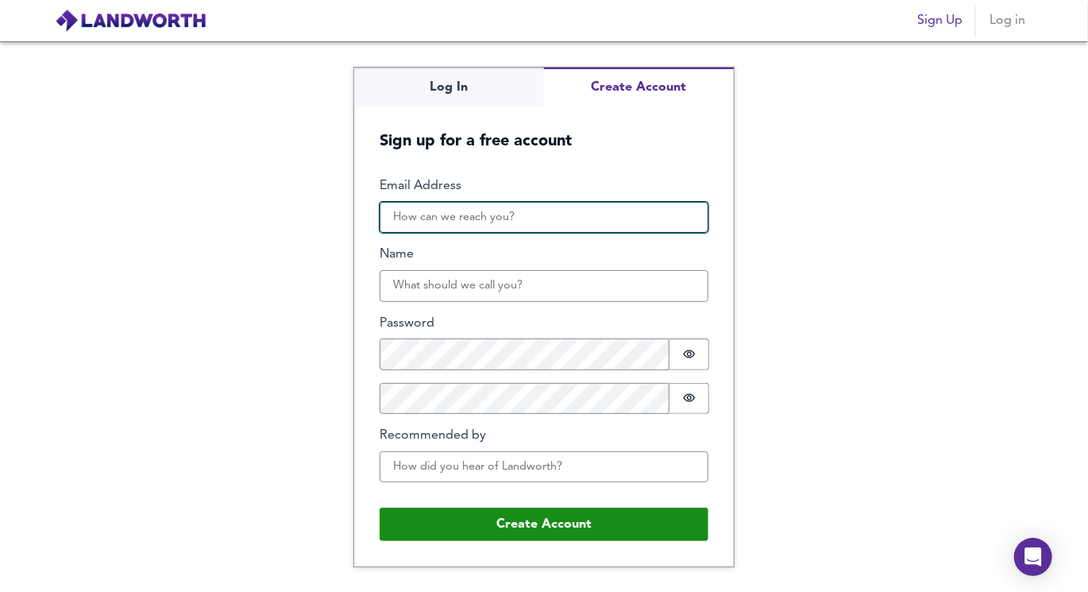
click at [485, 227] on input "Email Address" at bounding box center [544, 218] width 329 height 32
click at [635, 86] on button "Create Account" at bounding box center [639, 87] width 190 height 39
click at [487, 230] on input "Email Address" at bounding box center [544, 218] width 329 height 32
type input "[PERSON_NAME][EMAIL_ADDRESS][DOMAIN_NAME]"
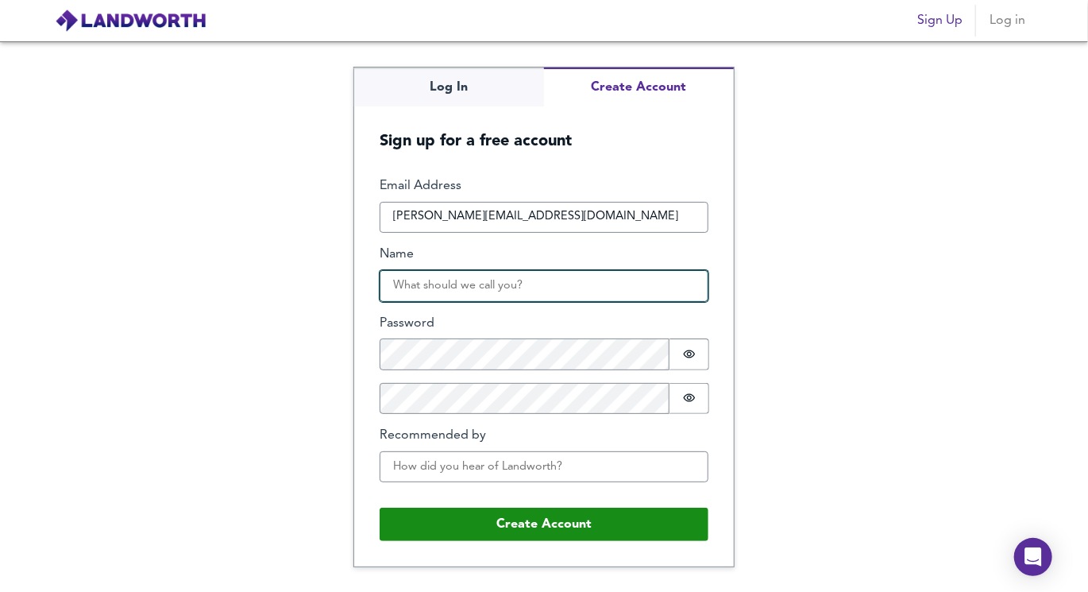
type input "[PERSON_NAME]"
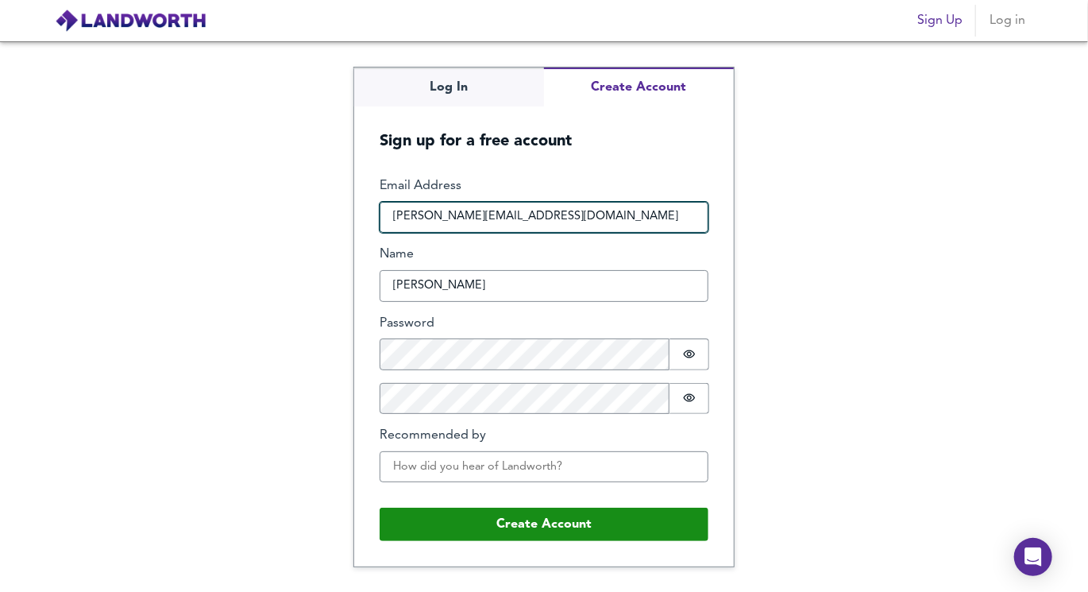
click at [445, 222] on input "[PERSON_NAME][EMAIL_ADDRESS][DOMAIN_NAME]" at bounding box center [544, 218] width 329 height 32
drag, startPoint x: 550, startPoint y: 216, endPoint x: 465, endPoint y: 216, distance: 85.0
click at [465, 216] on input "[EMAIL_ADDRESS][DOMAIN_NAME]" at bounding box center [544, 218] width 329 height 32
type input "[EMAIL_ADDRESS][DOMAIN_NAME]"
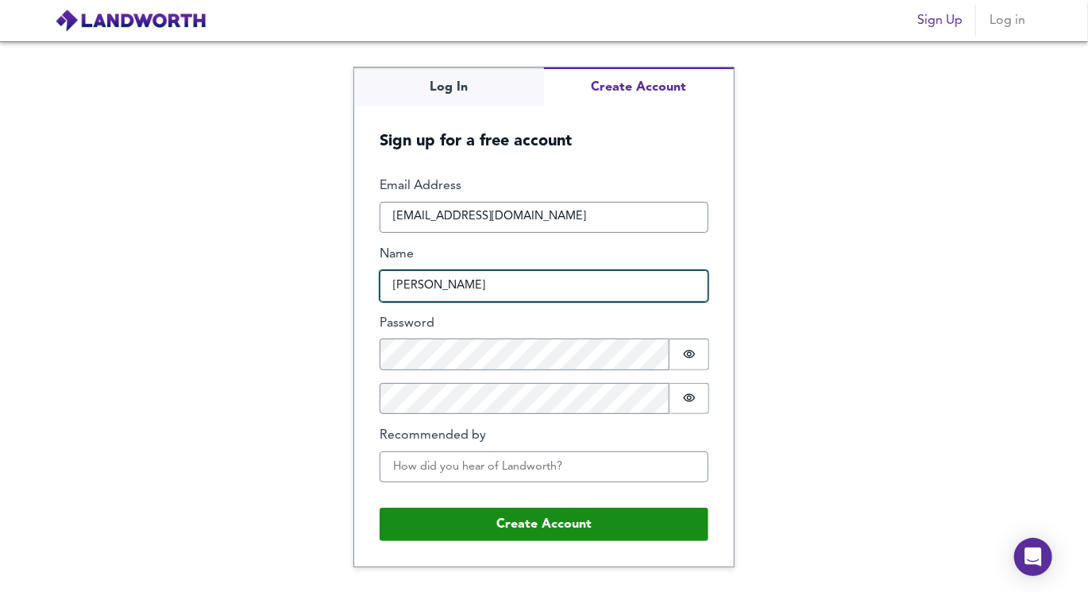
drag, startPoint x: 480, startPoint y: 280, endPoint x: 356, endPoint y: 277, distance: 124.7
click at [357, 279] on form "Email Address [EMAIL_ADDRESS][DOMAIN_NAME] Name [PERSON_NAME] Password Password…" at bounding box center [544, 359] width 380 height 415
type input "m"
type input "has maj"
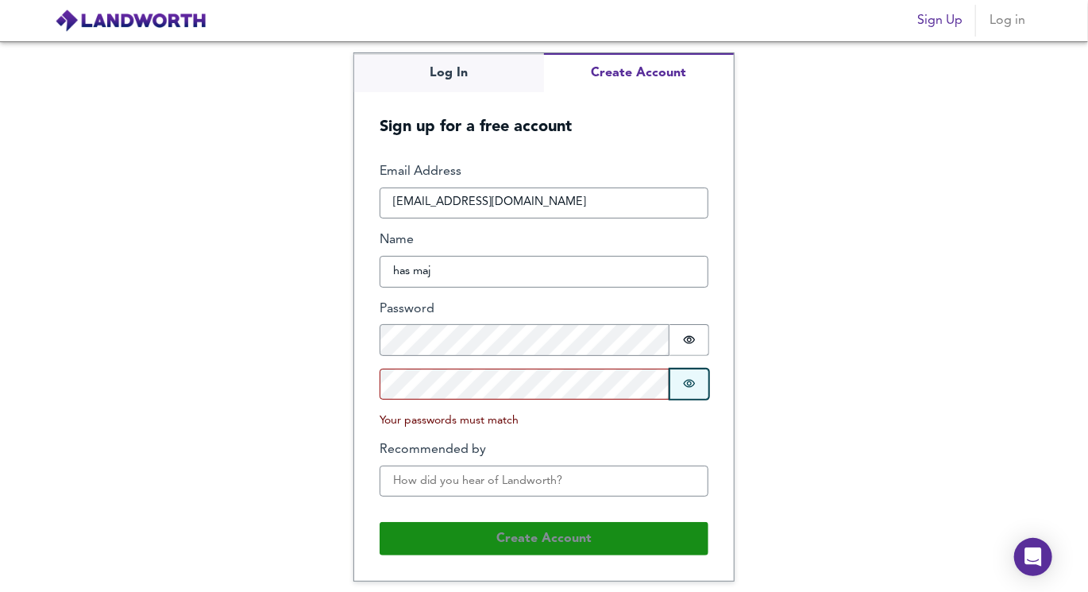
click at [684, 398] on button "Password is hidden" at bounding box center [689, 383] width 40 height 31
click at [677, 345] on button "Password is hidden" at bounding box center [689, 339] width 40 height 31
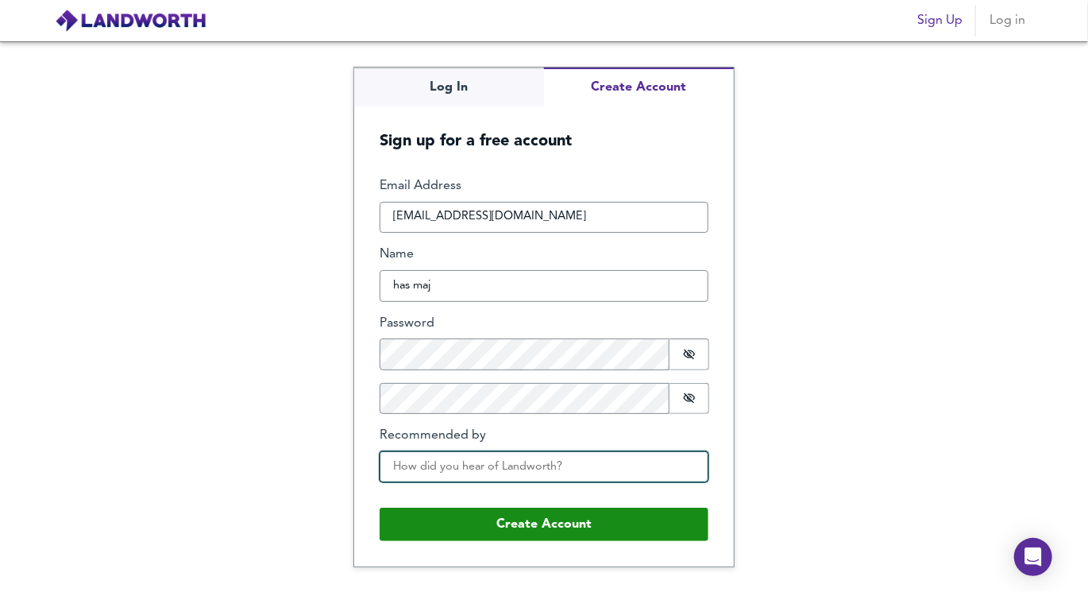
click at [451, 473] on input "Recommended by" at bounding box center [544, 467] width 329 height 32
type input "youtube"
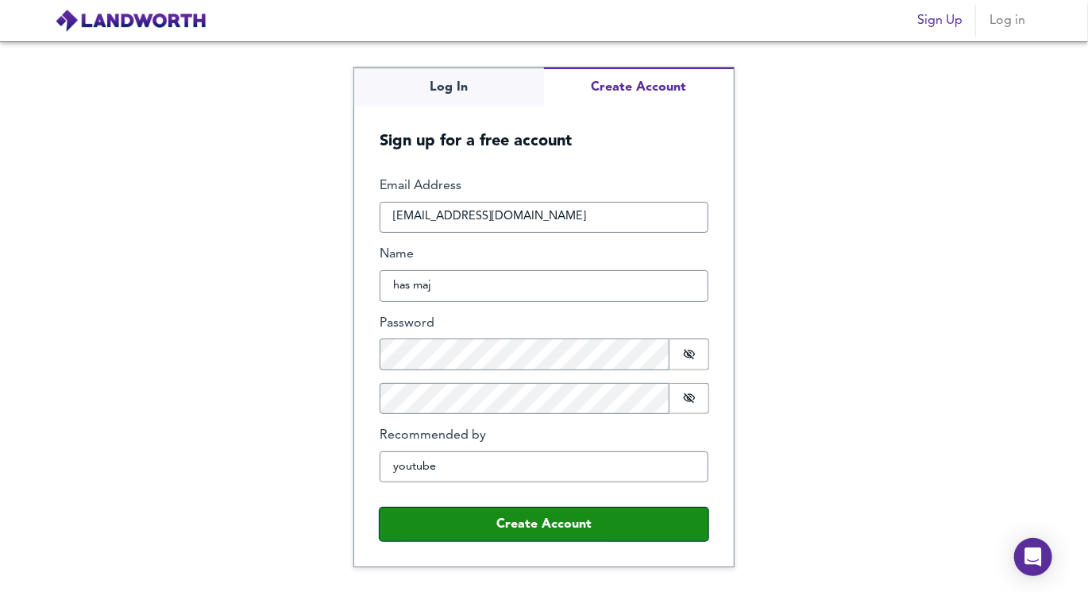
drag, startPoint x: 487, startPoint y: 525, endPoint x: 693, endPoint y: 116, distance: 457.8
click at [692, 118] on div "Sign up for a free account Email Address [EMAIL_ADDRESS][DOMAIN_NAME] Name has …" at bounding box center [544, 336] width 380 height 461
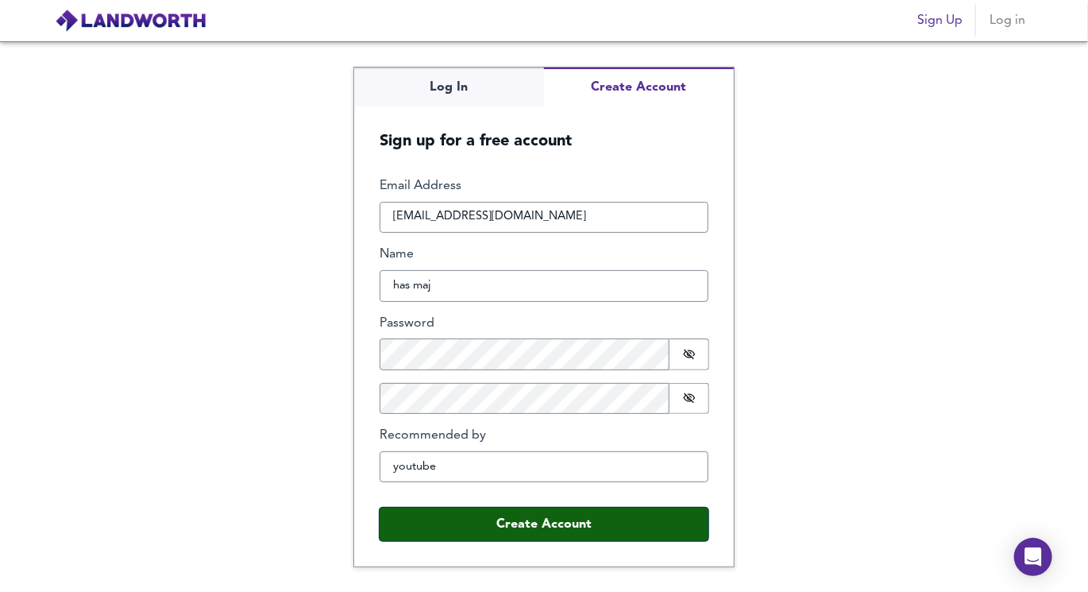
click at [596, 516] on button "Create Account" at bounding box center [544, 523] width 329 height 33
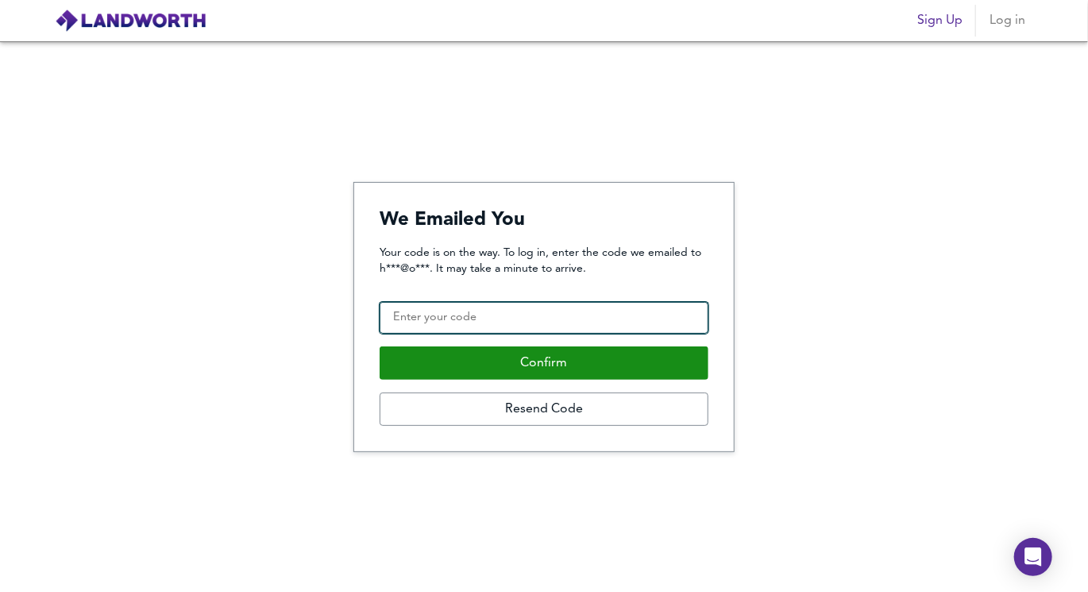
click at [445, 323] on input "Confirmation Code" at bounding box center [544, 318] width 329 height 32
paste input "345342"
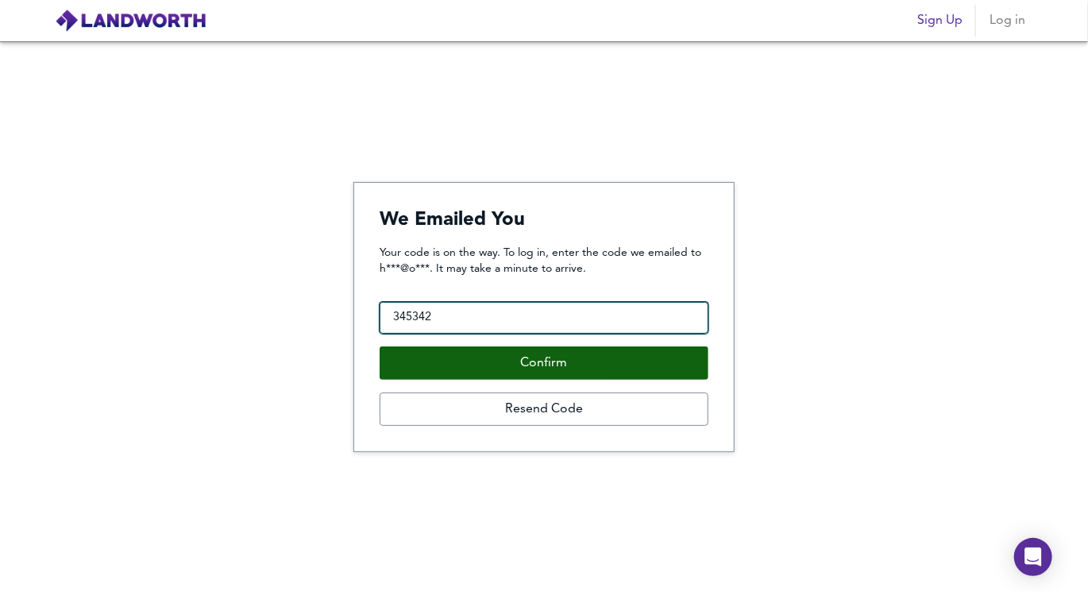
type input "345342"
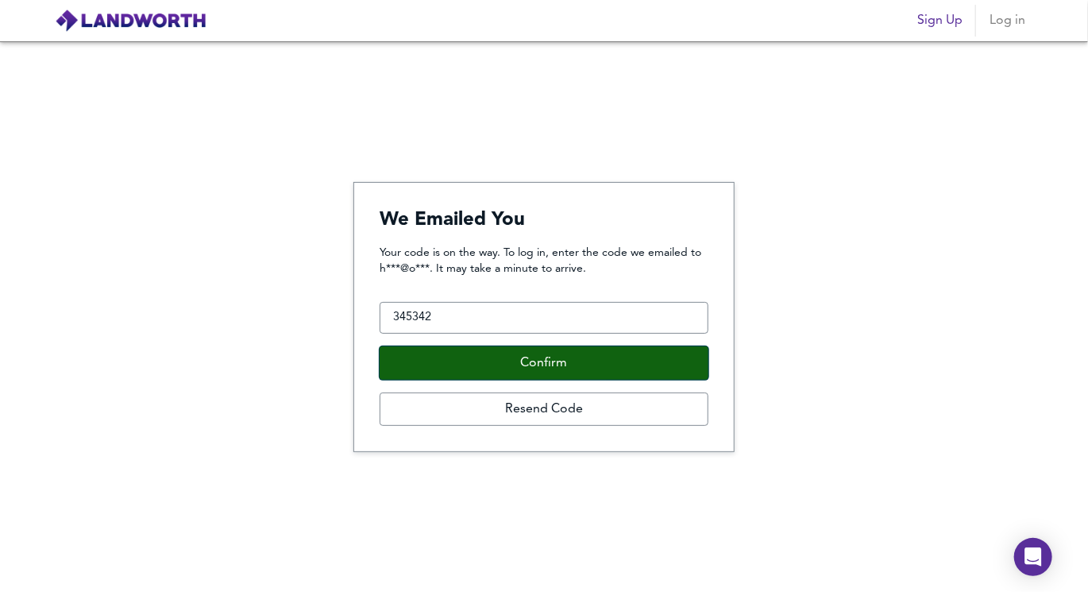
click at [477, 353] on button "Confirm" at bounding box center [544, 362] width 329 height 33
